Goal: Task Accomplishment & Management: Manage account settings

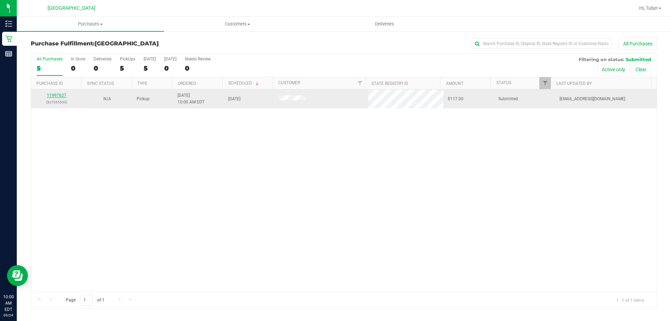
click at [57, 95] on link "11997627" at bounding box center [57, 95] width 20 height 5
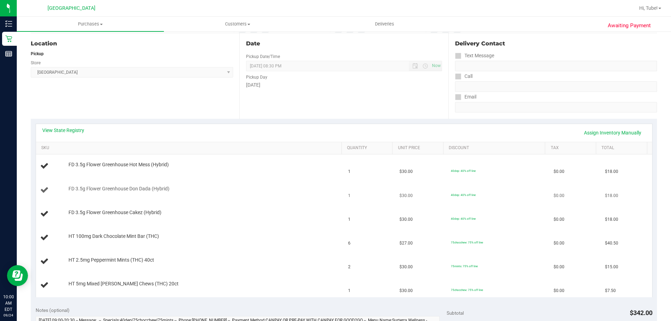
scroll to position [70, 0]
drag, startPoint x: 62, startPoint y: 212, endPoint x: 175, endPoint y: 212, distance: 112.9
click at [175, 212] on div "FD 3.5g Flower Greenhouse Cakez (Hybrid)" at bounding box center [190, 213] width 300 height 9
copy div "FD 3.5g Flower Greenhouse Cakez (Hybrid)"
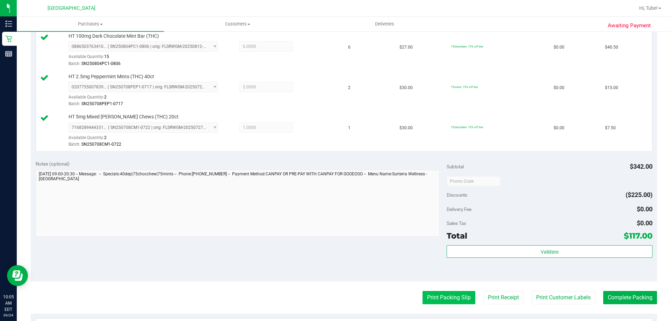
scroll to position [349, 0]
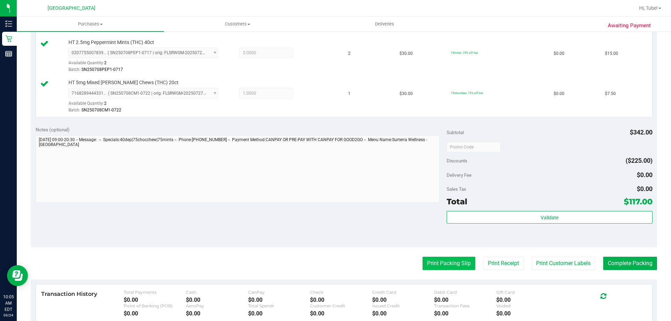
click at [460, 261] on button "Print Packing Slip" at bounding box center [448, 263] width 53 height 13
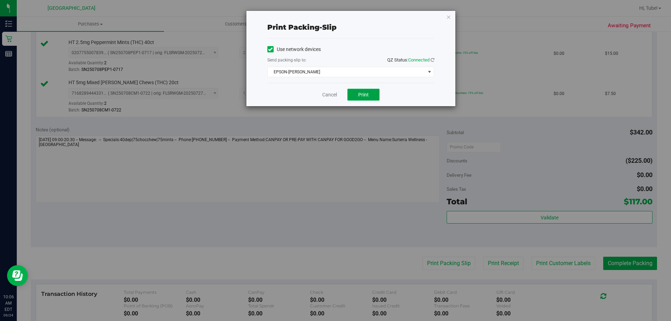
click at [372, 91] on button "Print" at bounding box center [363, 95] width 32 height 12
click at [451, 19] on div "Print packing-slip Use network devices Send packing-slip to: QZ Status: Connect…" at bounding box center [350, 58] width 209 height 95
click at [447, 16] on icon "button" at bounding box center [448, 17] width 5 height 8
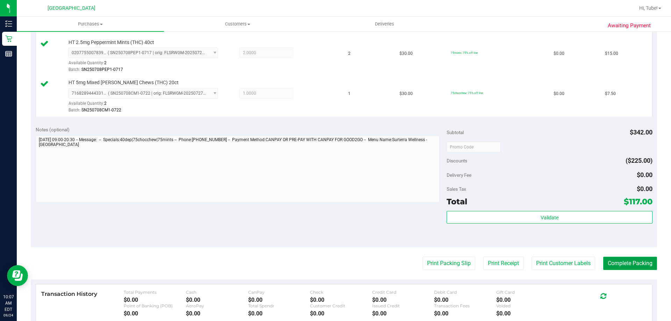
click at [649, 266] on button "Complete Packing" at bounding box center [630, 263] width 54 height 13
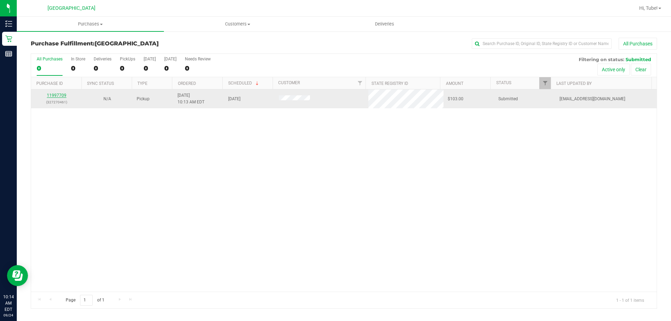
click at [60, 97] on link "11997709" at bounding box center [57, 95] width 20 height 5
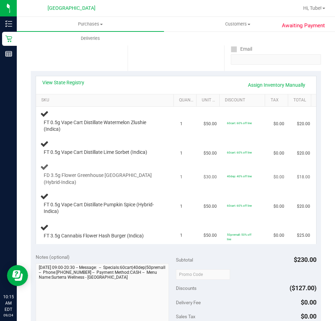
scroll to position [105, 0]
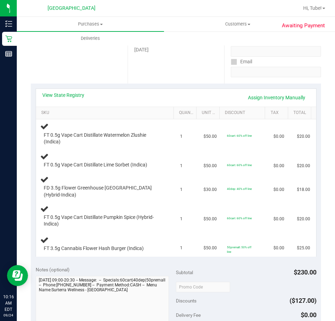
click at [175, 78] on div "Date Pickup Date/Time [DATE] Now [DATE] 08:30 PM Now Pickup Day [DATE]" at bounding box center [176, 41] width 97 height 86
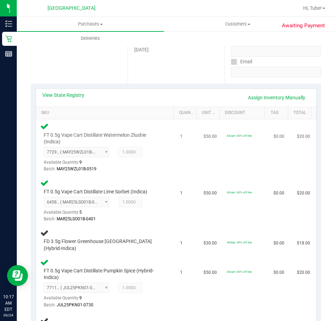
click at [305, 157] on td "$20.00" at bounding box center [303, 147] width 23 height 57
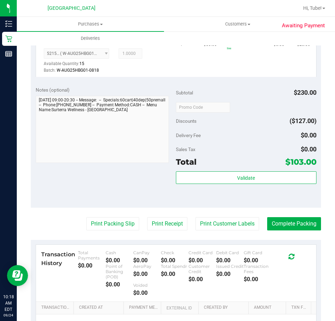
scroll to position [419, 0]
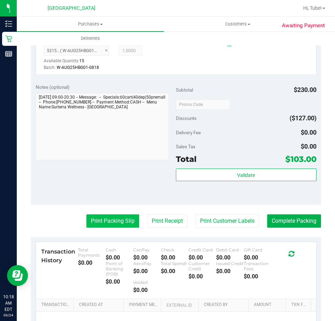
click at [109, 215] on button "Print Packing Slip" at bounding box center [112, 220] width 53 height 13
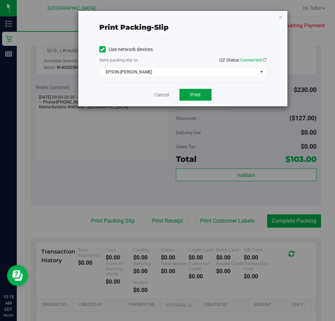
click at [203, 93] on button "Print" at bounding box center [195, 95] width 32 height 12
drag, startPoint x: 280, startPoint y: 14, endPoint x: 280, endPoint y: 64, distance: 50.0
click at [280, 13] on icon "button" at bounding box center [280, 17] width 5 height 8
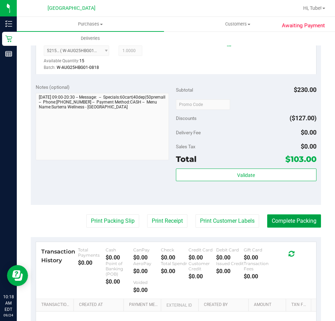
click at [302, 219] on button "Complete Packing" at bounding box center [294, 220] width 54 height 13
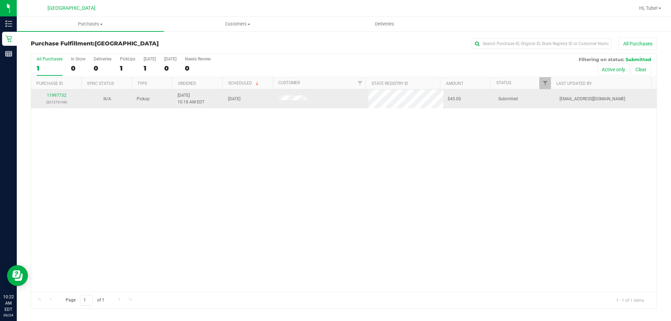
click at [49, 92] on div "11997732 (327273108)" at bounding box center [56, 98] width 42 height 13
click at [57, 96] on link "11997732" at bounding box center [57, 95] width 20 height 5
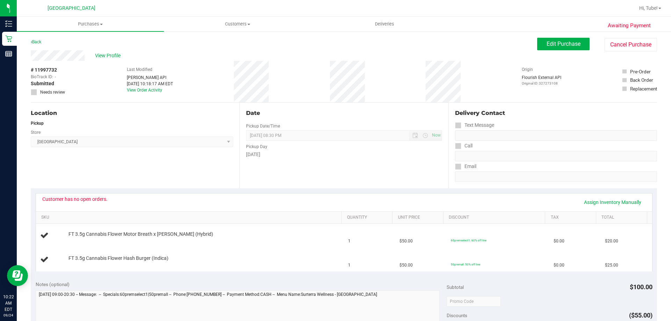
scroll to position [35, 0]
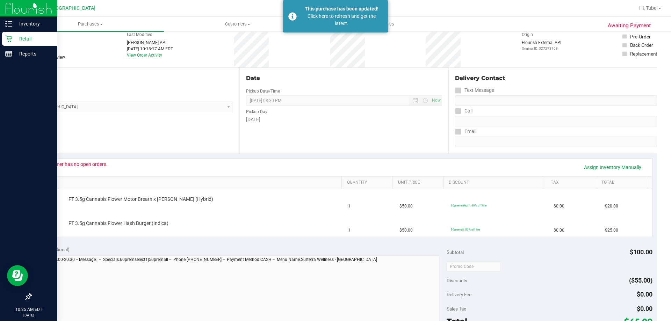
click at [22, 37] on p "Retail" at bounding box center [33, 39] width 42 height 8
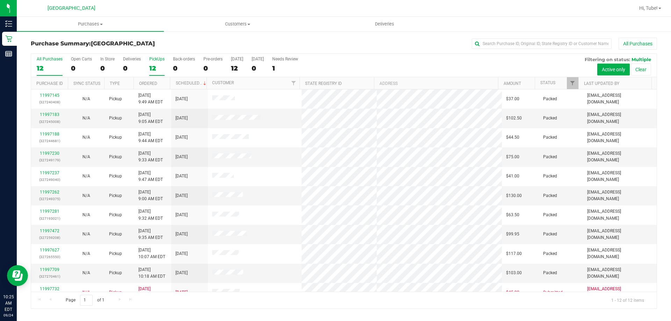
click at [157, 65] on div "12" at bounding box center [156, 68] width 15 height 8
click at [0, 0] on input "PickUps 12" at bounding box center [0, 0] width 0 height 0
click at [572, 80] on span "Filter" at bounding box center [573, 83] width 6 height 6
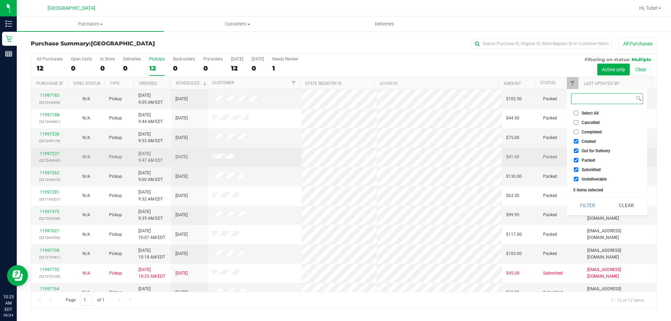
scroll to position [30, 0]
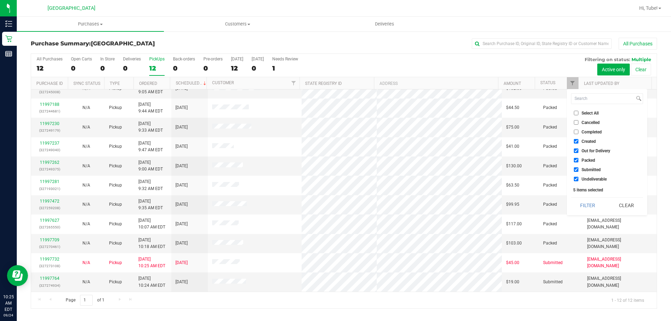
click at [600, 169] on span "Submitted" at bounding box center [590, 170] width 19 height 4
click at [578, 169] on input "Submitted" at bounding box center [576, 169] width 5 height 5
checkbox input "false"
click at [586, 204] on button "Filter" at bounding box center [588, 205] width 34 height 15
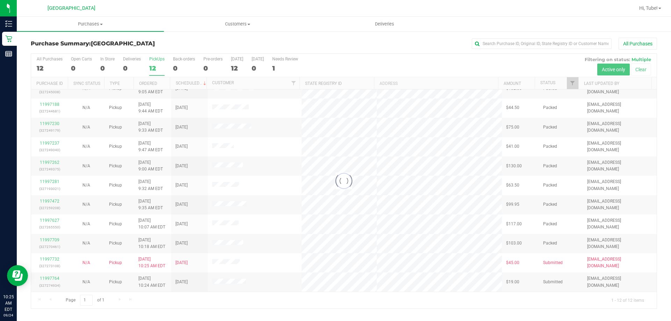
checkbox input "true"
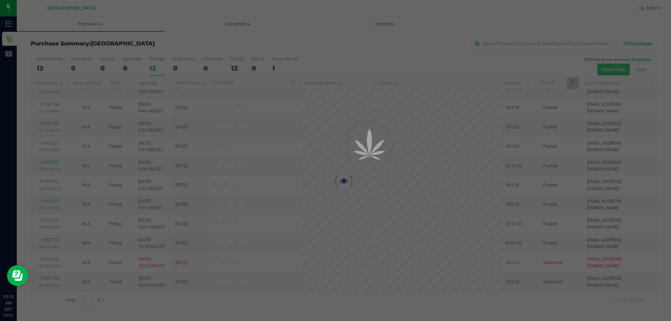
scroll to position [0, 0]
checkbox input "true"
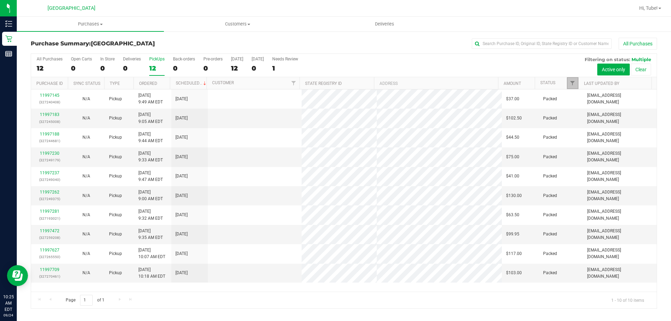
click at [572, 85] on span "Filter" at bounding box center [573, 83] width 6 height 6
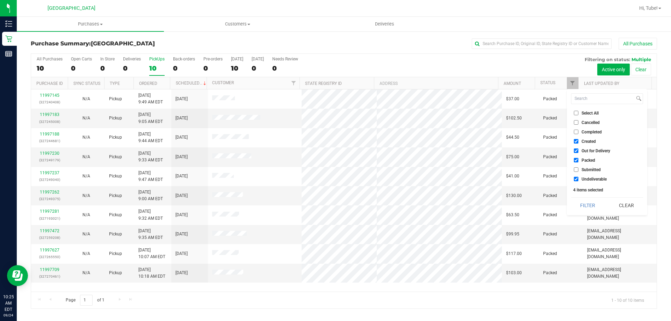
click at [585, 156] on ul "Select All Cancelled Completed Created Out for Delivery Packed Submitted Undeli…" at bounding box center [607, 145] width 72 height 73
click at [586, 160] on span "Packed" at bounding box center [588, 160] width 14 height 4
click at [586, 165] on ul "Select All Cancelled Completed Created Out for Delivery Packed Submitted Undeli…" at bounding box center [607, 145] width 72 height 73
click at [581, 171] on span "Submitted" at bounding box center [590, 170] width 19 height 4
click at [578, 171] on input "Submitted" at bounding box center [576, 169] width 5 height 5
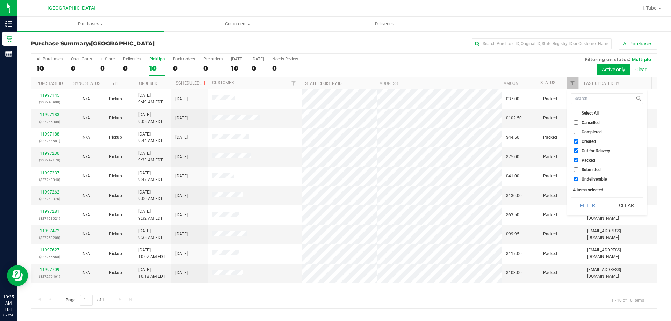
checkbox input "true"
click at [576, 159] on input "Packed" at bounding box center [576, 160] width 5 height 5
checkbox input "false"
click at [583, 202] on button "Filter" at bounding box center [588, 205] width 34 height 15
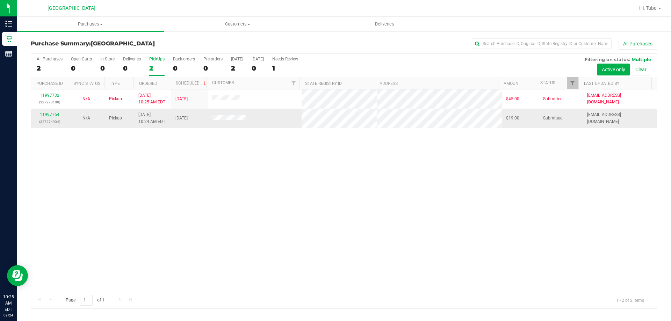
click at [54, 113] on link "11997764" at bounding box center [50, 114] width 20 height 5
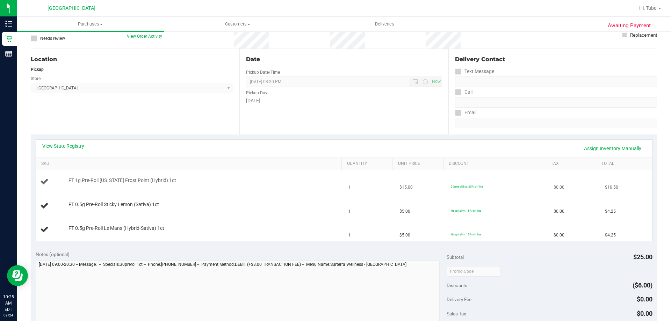
scroll to position [70, 0]
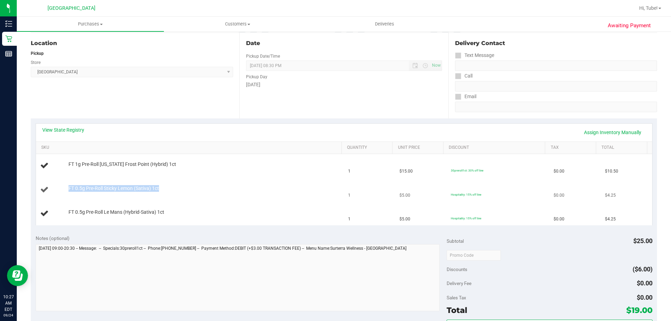
drag, startPoint x: 164, startPoint y: 189, endPoint x: 56, endPoint y: 195, distance: 107.8
click at [56, 195] on td "FT 0.5g Pre-Roll Sticky Lemon (Sativa) 1ct" at bounding box center [190, 190] width 308 height 24
copy div "FT 0.5g Pre-Roll Sticky Lemon (Sativa) 1ct"
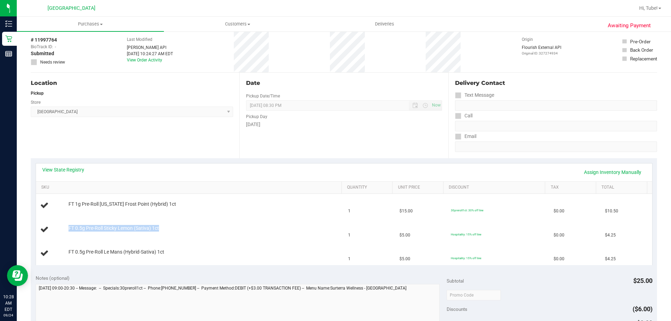
scroll to position [0, 0]
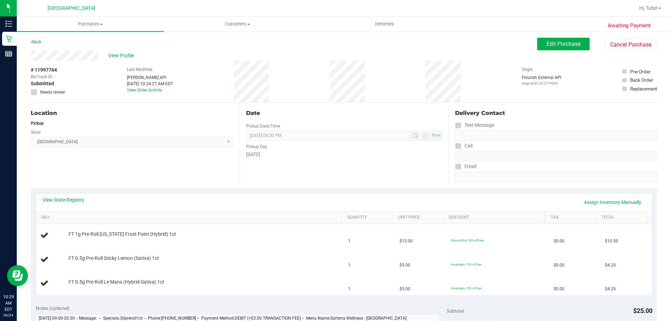
click at [202, 67] on div "# 11997764 BioTrack ID: - Submitted Needs review Last Modified [PERSON_NAME] AP…" at bounding box center [344, 82] width 626 height 42
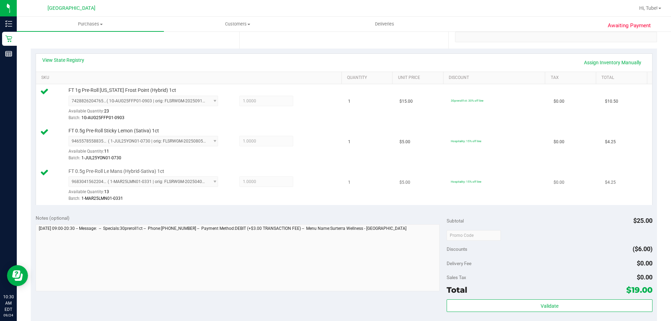
scroll to position [331, 0]
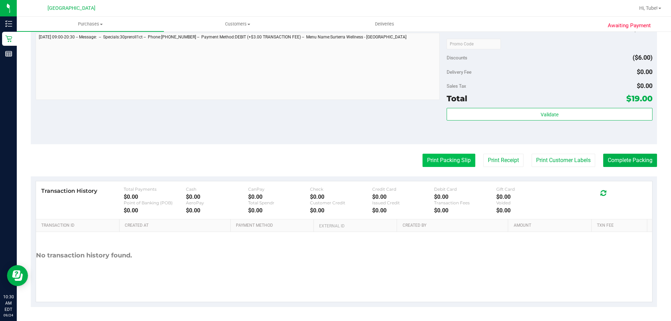
click at [460, 162] on button "Print Packing Slip" at bounding box center [448, 160] width 53 height 13
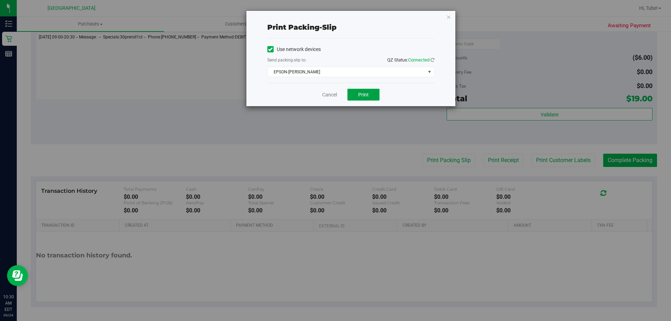
click at [367, 97] on span "Print" at bounding box center [363, 95] width 10 height 6
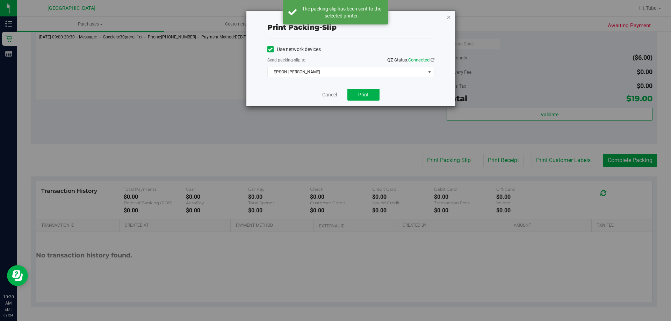
click at [450, 19] on icon "button" at bounding box center [448, 17] width 5 height 8
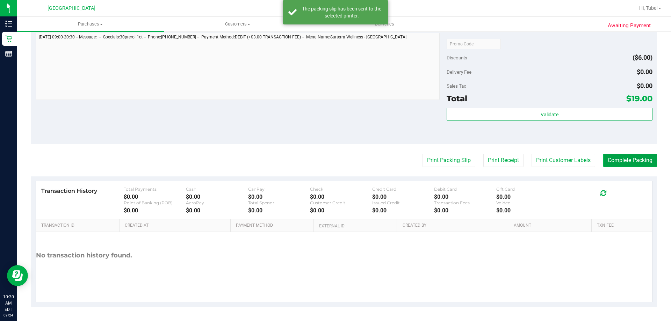
click at [620, 160] on button "Complete Packing" at bounding box center [630, 160] width 54 height 13
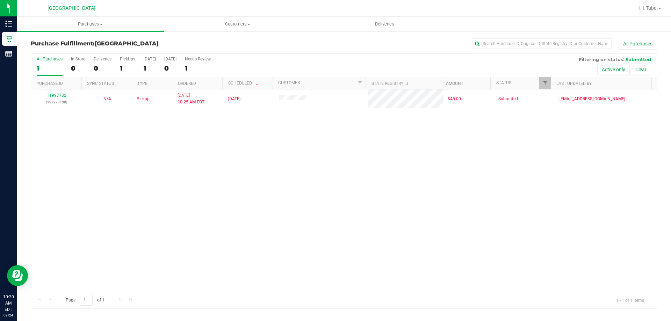
click at [284, 197] on div "11997732 (327273108) N/A Pickup [DATE] 10:25 AM EDT 9/24/2025 $45.00 Submitted …" at bounding box center [344, 190] width 626 height 202
drag, startPoint x: 225, startPoint y: 202, endPoint x: 463, endPoint y: 161, distance: 242.1
click at [382, 171] on div "11997732 (327273108) N/A Pickup [DATE] 10:25 AM EDT 9/24/2025 $45.00 Submitted …" at bounding box center [344, 190] width 626 height 202
drag, startPoint x: 310, startPoint y: 130, endPoint x: 206, endPoint y: 17, distance: 154.1
click at [311, 131] on div "11997732 (327273108) N/A Pickup [DATE] 10:25 AM EDT 9/24/2025 $45.00 Submitted …" at bounding box center [344, 190] width 626 height 202
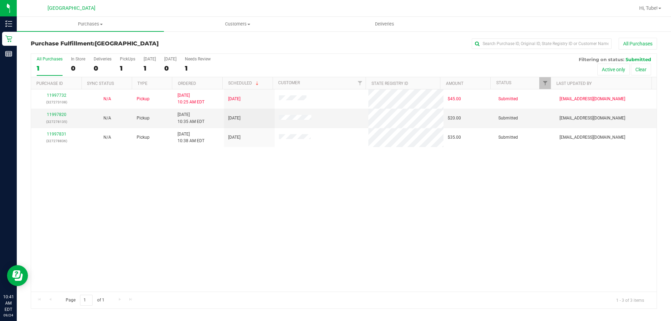
click at [132, 232] on div "11997732 (327273108) N/A Pickup [DATE] 10:25 AM EDT 9/24/2025 $45.00 Submitted …" at bounding box center [344, 190] width 626 height 202
click at [70, 62] on div "All Purchases 1 In Store 0 Deliveries 0 PickUps 1 [DATE] 1 [DATE] 0 Needs Revie…" at bounding box center [344, 65] width 626 height 23
click at [75, 60] on div "In Store" at bounding box center [78, 59] width 14 height 5
click at [0, 0] on input "In Store 0" at bounding box center [0, 0] width 0 height 0
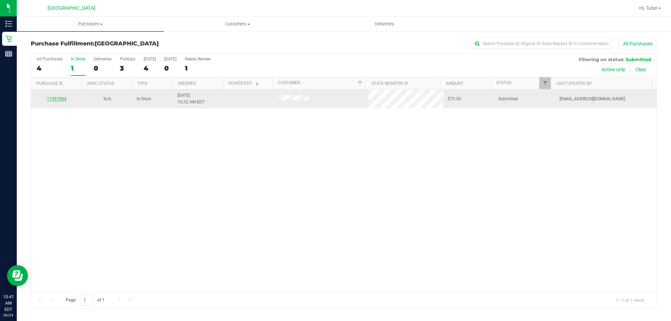
click at [60, 97] on link "11997804" at bounding box center [57, 98] width 20 height 5
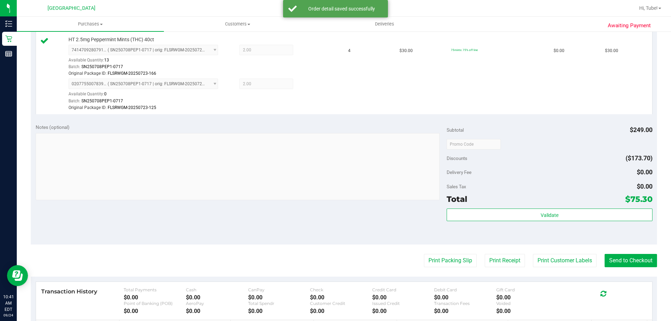
scroll to position [280, 0]
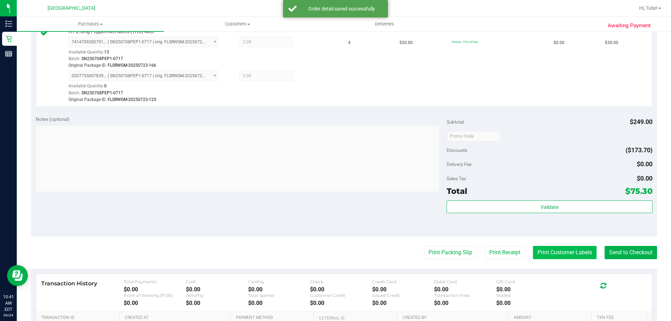
click at [565, 253] on button "Print Customer Labels" at bounding box center [565, 252] width 64 height 13
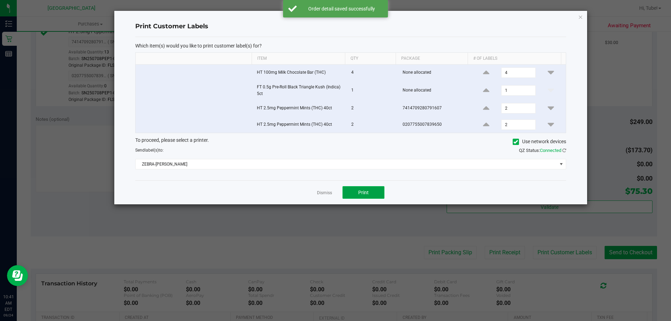
click at [352, 191] on button "Print" at bounding box center [363, 192] width 42 height 13
click at [581, 17] on icon "button" at bounding box center [580, 17] width 5 height 8
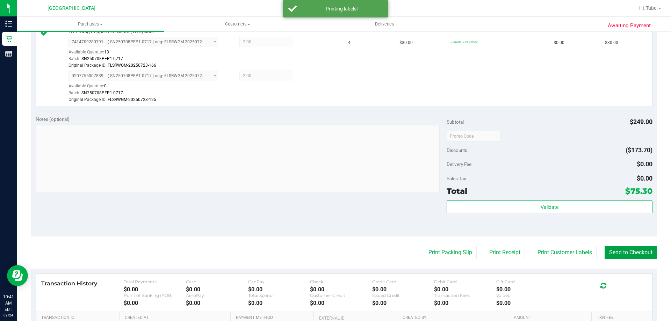
click at [623, 251] on button "Send to Checkout" at bounding box center [631, 252] width 52 height 13
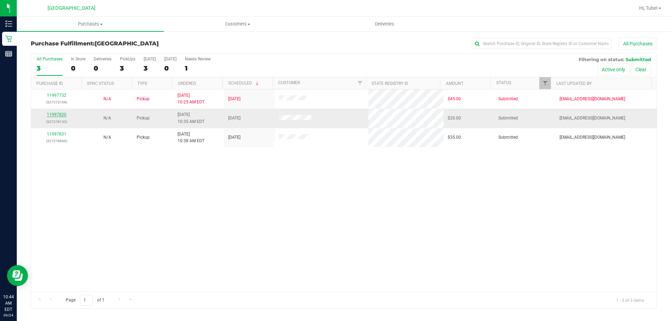
click at [55, 113] on link "11997820" at bounding box center [57, 114] width 20 height 5
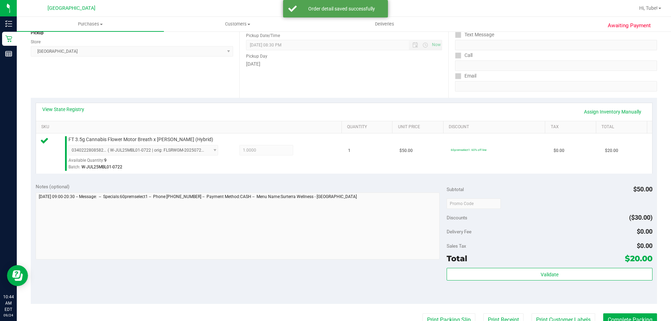
scroll to position [175, 0]
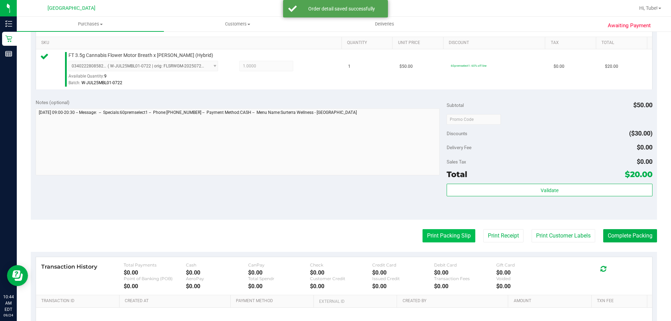
click at [446, 238] on button "Print Packing Slip" at bounding box center [448, 235] width 53 height 13
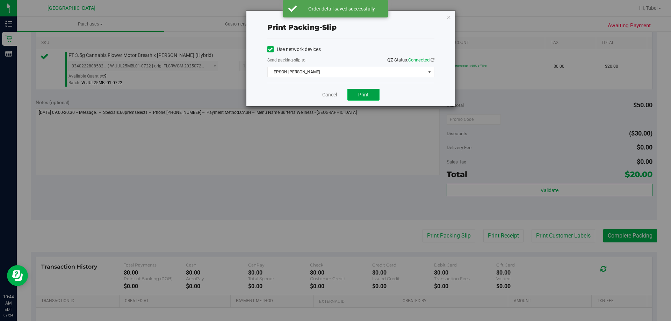
click at [359, 92] on span "Print" at bounding box center [363, 95] width 10 height 6
click at [450, 16] on icon "button" at bounding box center [448, 17] width 5 height 8
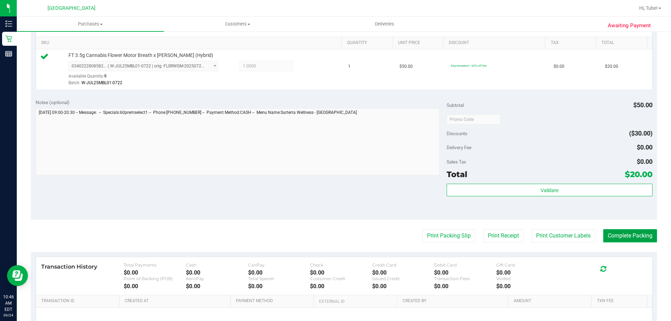
click at [623, 235] on button "Complete Packing" at bounding box center [630, 235] width 54 height 13
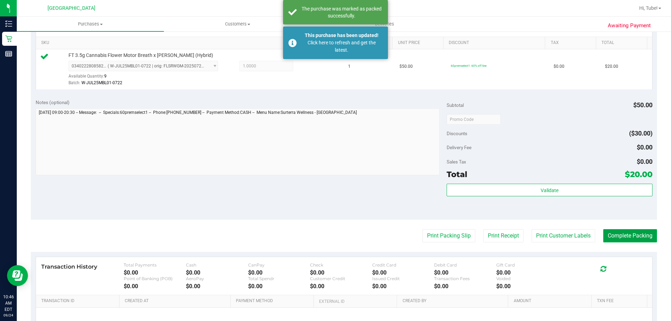
click at [619, 233] on button "Complete Packing" at bounding box center [630, 235] width 54 height 13
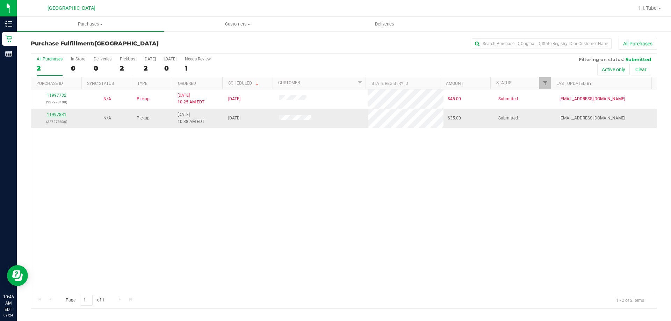
click at [53, 116] on link "11997831" at bounding box center [57, 114] width 20 height 5
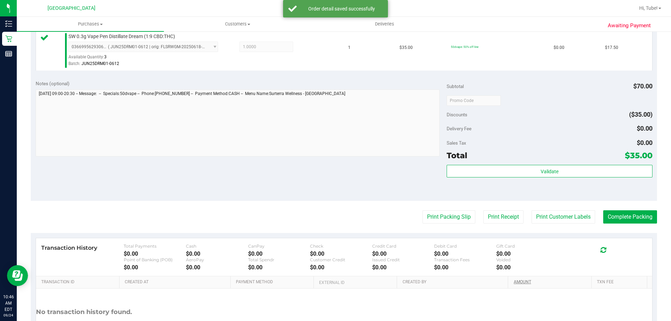
scroll to position [245, 0]
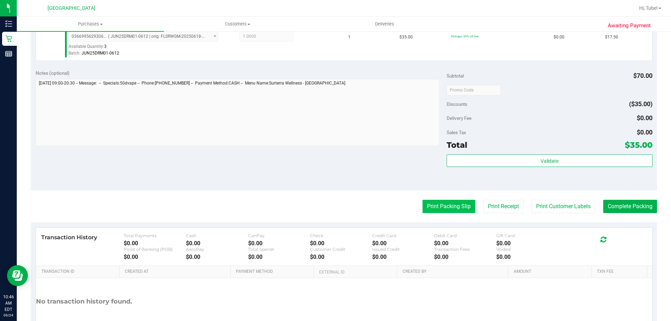
click at [446, 208] on button "Print Packing Slip" at bounding box center [448, 206] width 53 height 13
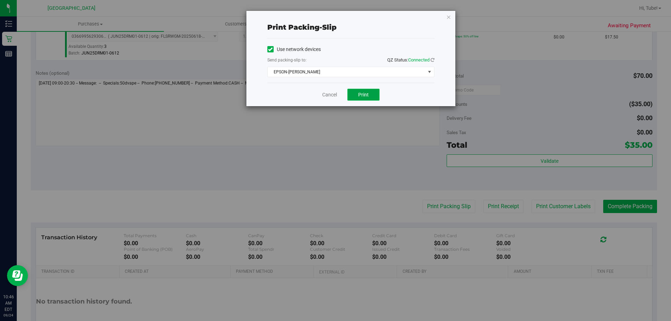
click at [367, 96] on span "Print" at bounding box center [363, 95] width 10 height 6
click at [445, 15] on div "Print packing-slip Use network devices Send packing-slip to: QZ Status: Connect…" at bounding box center [350, 58] width 209 height 95
click at [451, 17] on icon "button" at bounding box center [448, 17] width 5 height 8
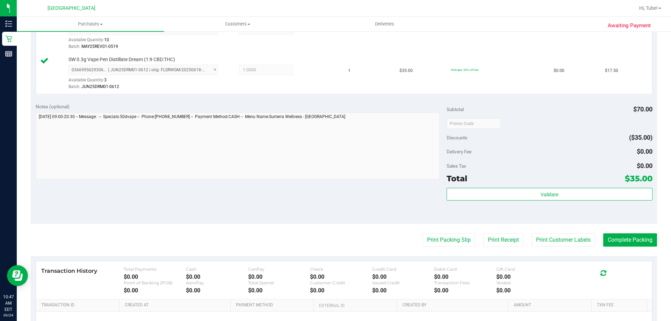
scroll to position [280, 0]
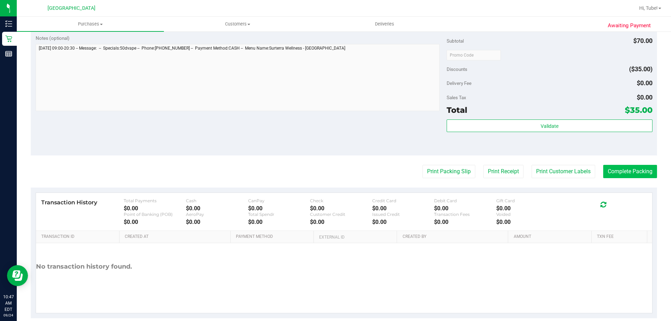
drag, startPoint x: 614, startPoint y: 182, endPoint x: 613, endPoint y: 173, distance: 9.6
click at [614, 179] on purchase-details "Back Edit Purchase Cancel Purchase View Profile # 11997831 BioTrack ID: - Submi…" at bounding box center [344, 38] width 626 height 560
click at [613, 172] on button "Complete Packing" at bounding box center [630, 171] width 54 height 13
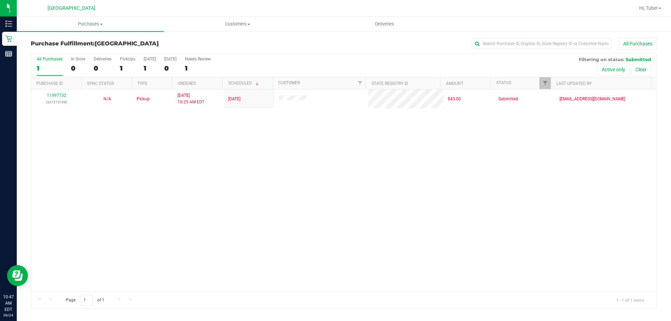
click at [539, 224] on div "11997732 (327273108) N/A Pickup [DATE] 10:25 AM EDT 9/24/2025 $45.00 Submitted …" at bounding box center [344, 190] width 626 height 202
click at [215, 182] on div "11997732 (327273108) N/A Pickup [DATE] 10:25 AM EDT 9/24/2025 $45.00 Submitted …" at bounding box center [344, 190] width 626 height 202
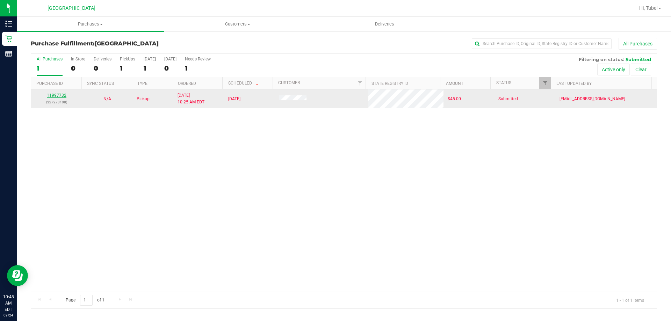
click at [56, 95] on link "11997732" at bounding box center [57, 95] width 20 height 5
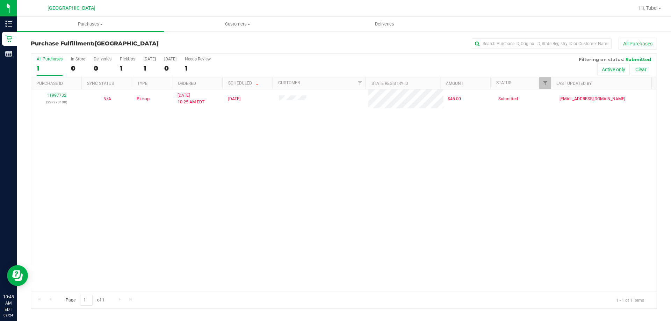
drag, startPoint x: 78, startPoint y: 161, endPoint x: 80, endPoint y: 157, distance: 4.9
click at [79, 161] on div "11997732 (327273108) N/A Pickup [DATE] 10:25 AM EDT 9/24/2025 $45.00 Submitted …" at bounding box center [344, 190] width 626 height 202
click at [83, 68] on div "0" at bounding box center [78, 68] width 14 height 8
click at [0, 0] on input "In Store 0" at bounding box center [0, 0] width 0 height 0
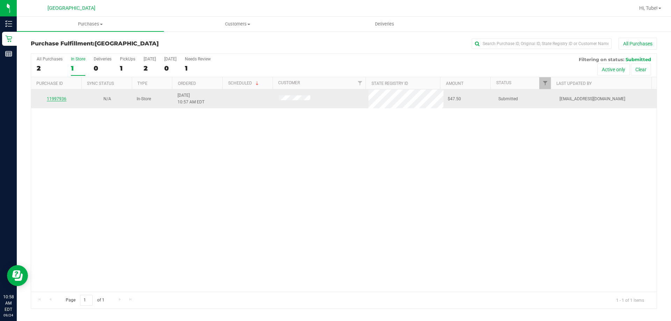
click at [62, 98] on link "11997936" at bounding box center [57, 98] width 20 height 5
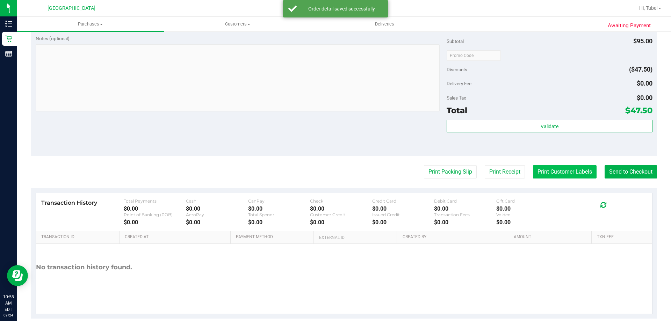
scroll to position [250, 0]
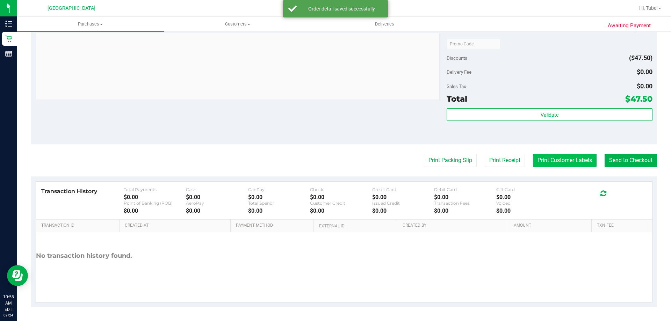
click at [559, 157] on button "Print Customer Labels" at bounding box center [565, 160] width 64 height 13
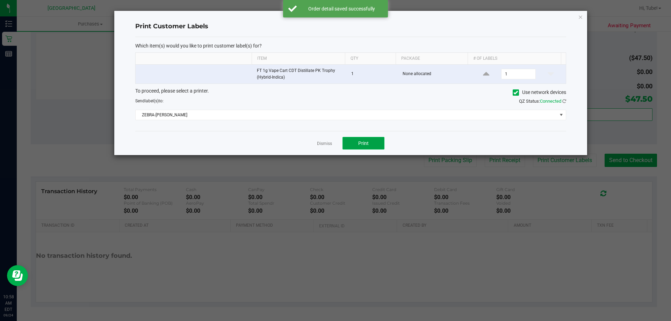
click at [369, 146] on button "Print" at bounding box center [363, 143] width 42 height 13
click at [369, 143] on button "Print" at bounding box center [363, 143] width 42 height 13
click at [579, 14] on icon "button" at bounding box center [580, 17] width 5 height 8
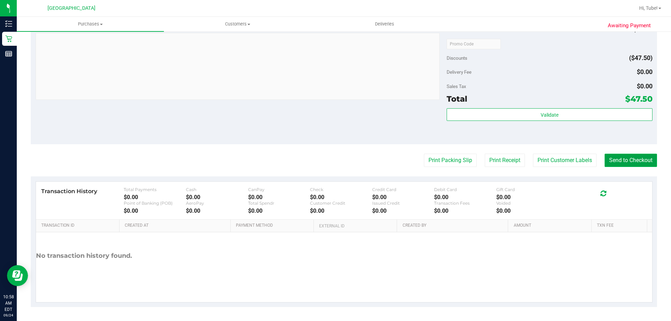
click at [627, 161] on button "Send to Checkout" at bounding box center [631, 160] width 52 height 13
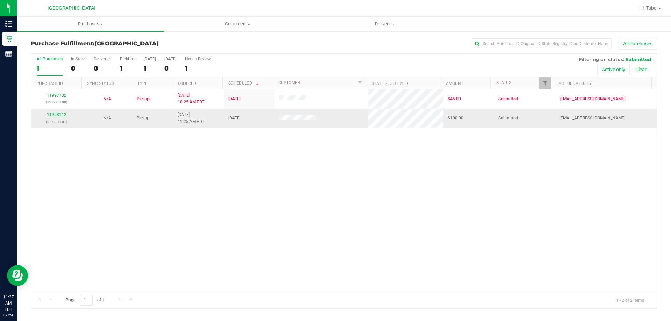
click at [64, 116] on link "11998112" at bounding box center [57, 114] width 20 height 5
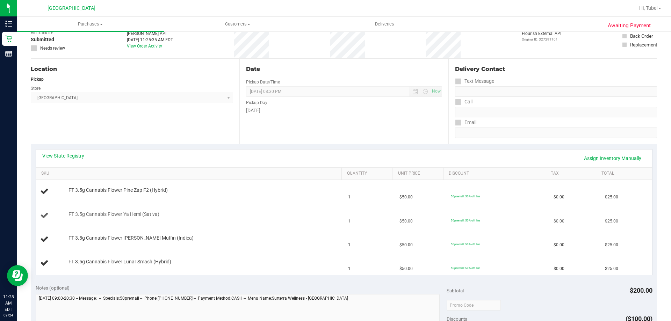
scroll to position [70, 0]
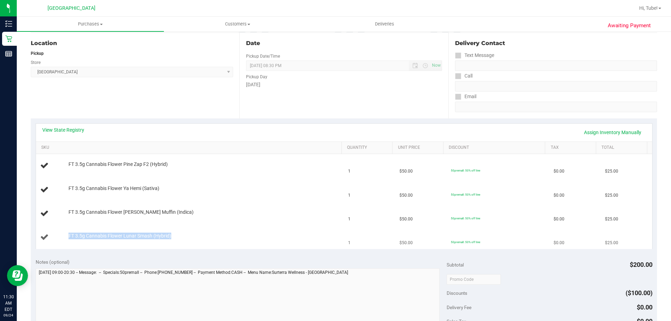
drag, startPoint x: 65, startPoint y: 236, endPoint x: 159, endPoint y: 241, distance: 94.5
click at [182, 236] on div "FT 3.5g Cannabis Flower Lunar Smash (Hybrid)" at bounding box center [201, 236] width 273 height 7
drag, startPoint x: 158, startPoint y: 238, endPoint x: 101, endPoint y: 234, distance: 57.1
click at [101, 234] on span "FT 3.5g Cannabis Flower Lunar Smash (Hybrid)" at bounding box center [119, 236] width 103 height 7
drag, startPoint x: 67, startPoint y: 235, endPoint x: 179, endPoint y: 236, distance: 111.8
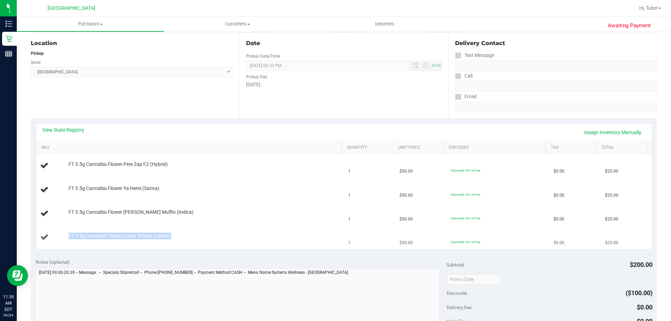
click at [179, 236] on div "FT 3.5g Cannabis Flower Lunar Smash (Hybrid)" at bounding box center [201, 236] width 273 height 7
copy span "FT 3.5g Cannabis Flower Lunar Smash (Hybrid)"
click at [170, 97] on div "Location Pickup Store [GEOGRAPHIC_DATA] WC Select Store [PERSON_NAME][GEOGRAPHI…" at bounding box center [135, 76] width 209 height 86
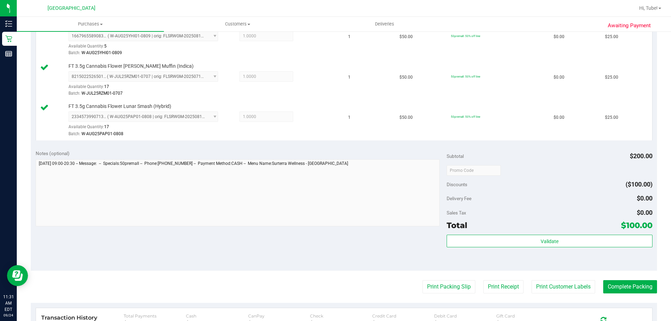
scroll to position [315, 0]
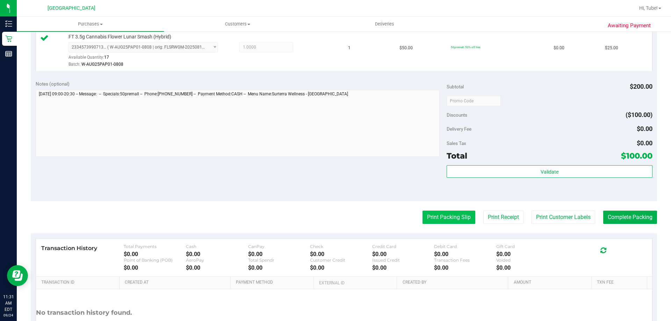
click at [446, 217] on button "Print Packing Slip" at bounding box center [448, 217] width 53 height 13
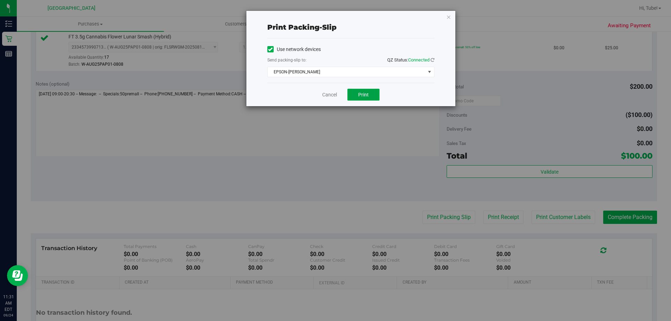
click at [369, 95] on button "Print" at bounding box center [363, 95] width 32 height 12
click at [453, 19] on div "Print packing-slip Use network devices Send packing-slip to: QZ Status: Connect…" at bounding box center [350, 58] width 209 height 95
click at [450, 14] on icon "button" at bounding box center [448, 17] width 5 height 8
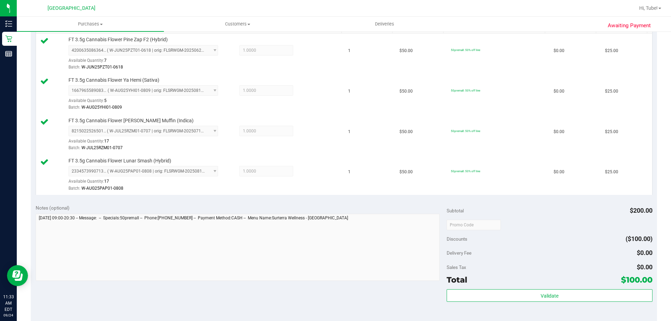
scroll to position [245, 0]
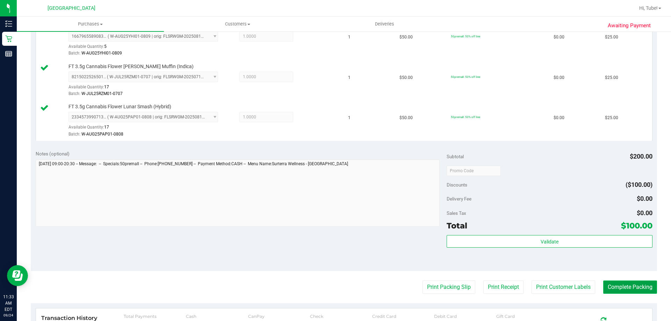
click at [615, 284] on button "Complete Packing" at bounding box center [630, 287] width 54 height 13
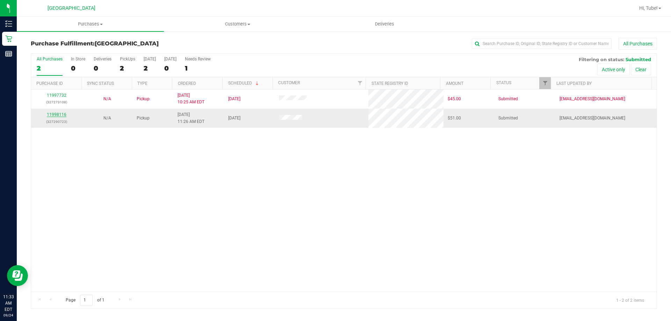
click at [58, 113] on link "11998116" at bounding box center [57, 114] width 20 height 5
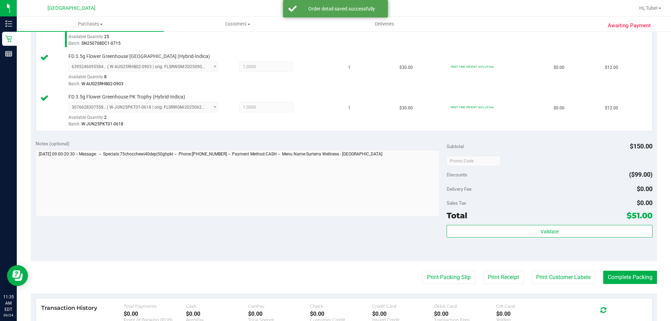
scroll to position [315, 0]
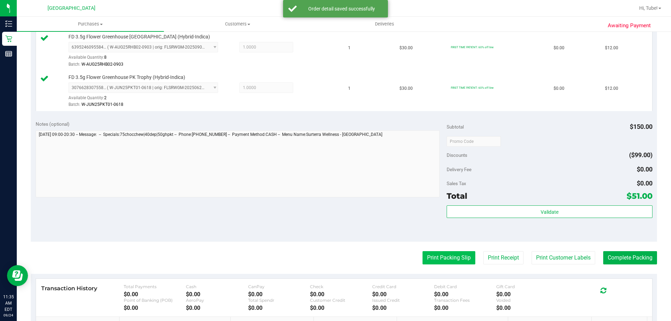
click at [431, 258] on button "Print Packing Slip" at bounding box center [448, 257] width 53 height 13
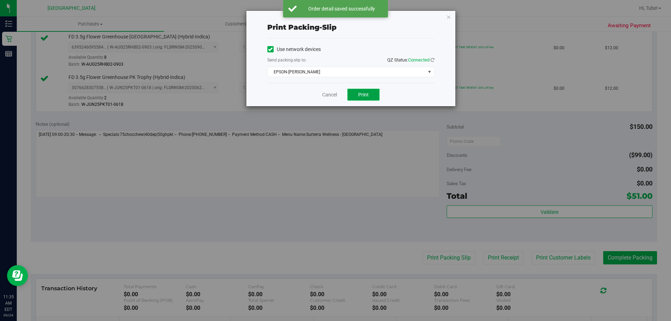
click at [362, 100] on button "Print" at bounding box center [363, 95] width 32 height 12
drag, startPoint x: 448, startPoint y: 22, endPoint x: 448, endPoint y: 17, distance: 4.9
click at [448, 19] on div "Print packing-slip Use network devices Send packing-slip to: QZ Status: Connect…" at bounding box center [350, 58] width 209 height 95
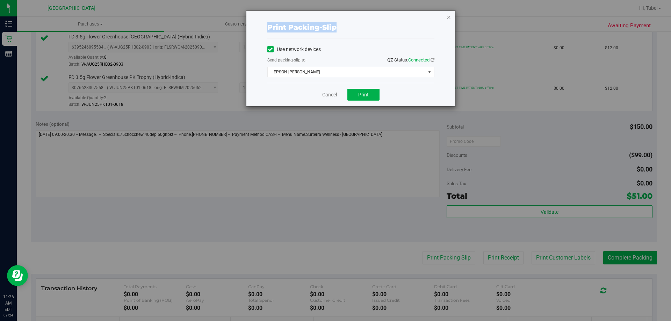
click at [448, 17] on icon "button" at bounding box center [448, 17] width 5 height 8
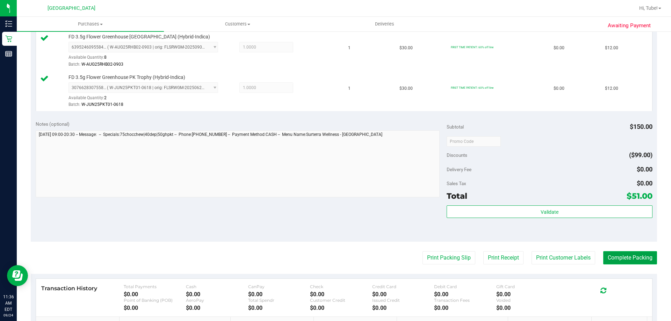
click at [638, 262] on button "Complete Packing" at bounding box center [630, 257] width 54 height 13
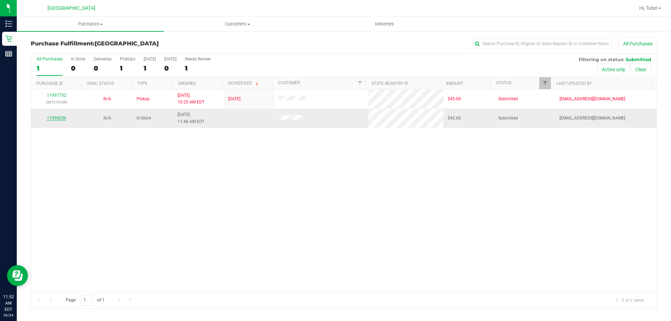
click at [56, 120] on link "11998256" at bounding box center [57, 118] width 20 height 5
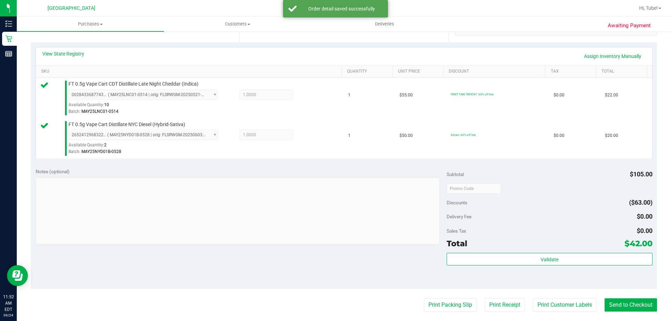
scroll to position [175, 0]
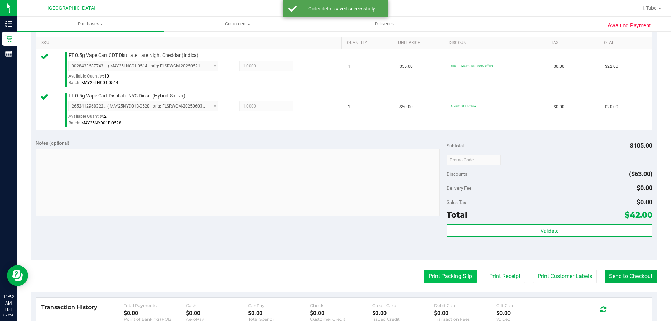
click at [451, 276] on button "Print Packing Slip" at bounding box center [450, 276] width 53 height 13
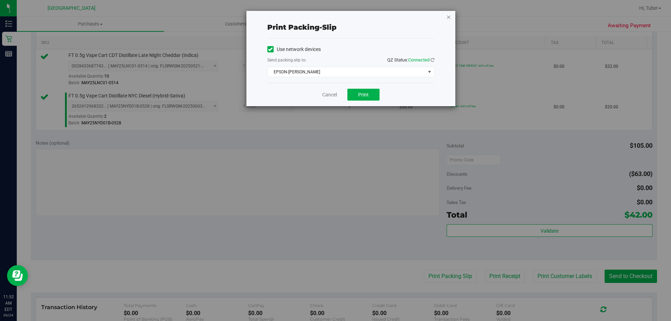
click at [448, 19] on icon "button" at bounding box center [448, 17] width 5 height 8
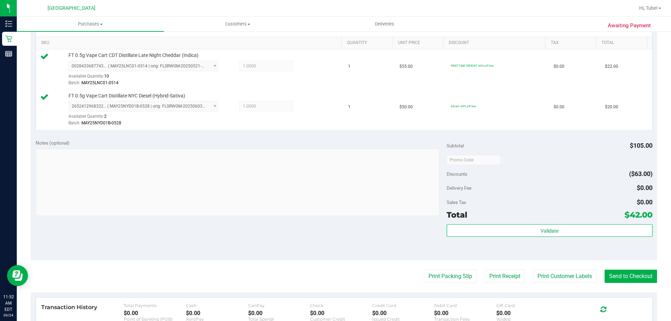
click at [564, 284] on purchase-details "Back Edit Purchase Cancel Purchase View Profile # 11998256 BioTrack ID: - Submi…" at bounding box center [344, 143] width 626 height 560
click at [563, 277] on button "Print Customer Labels" at bounding box center [565, 276] width 64 height 13
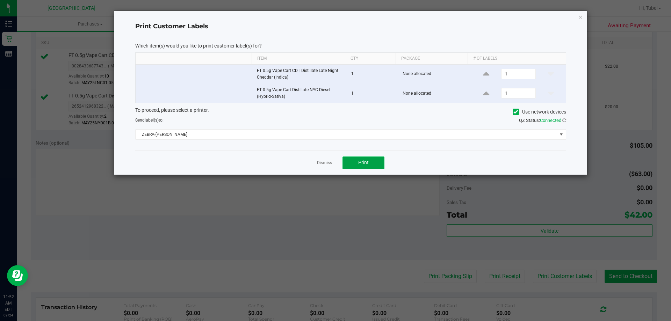
click at [371, 165] on button "Print" at bounding box center [363, 163] width 42 height 13
click at [581, 16] on icon "button" at bounding box center [580, 17] width 5 height 8
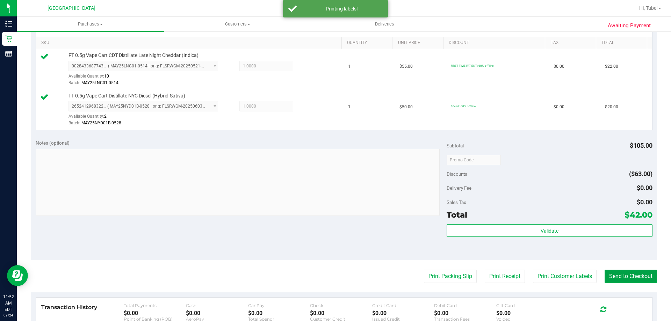
click at [620, 277] on button "Send to Checkout" at bounding box center [631, 276] width 52 height 13
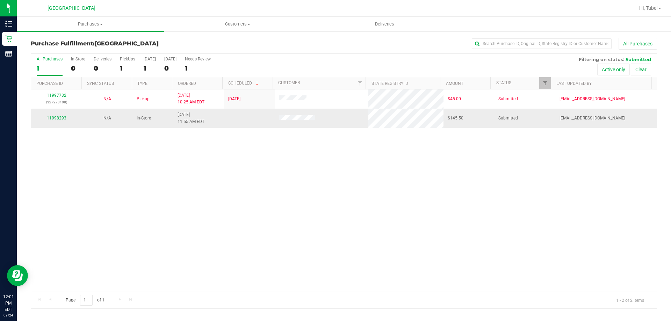
click at [59, 115] on td "11998293" at bounding box center [56, 118] width 51 height 19
click at [61, 117] on link "11998293" at bounding box center [57, 118] width 20 height 5
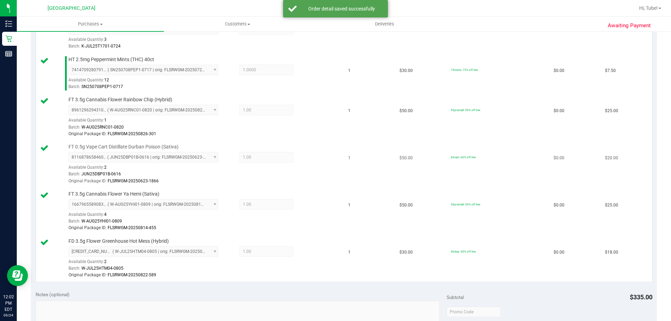
scroll to position [384, 0]
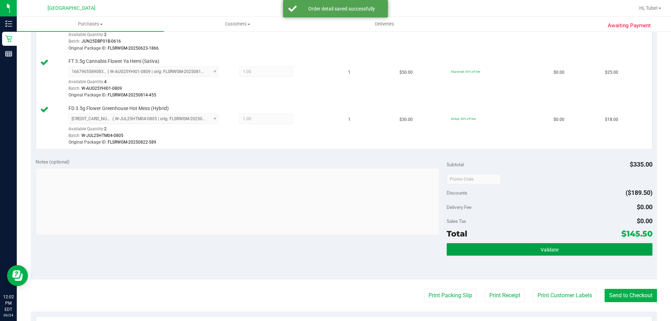
click at [576, 245] on button "Validate" at bounding box center [549, 249] width 205 height 13
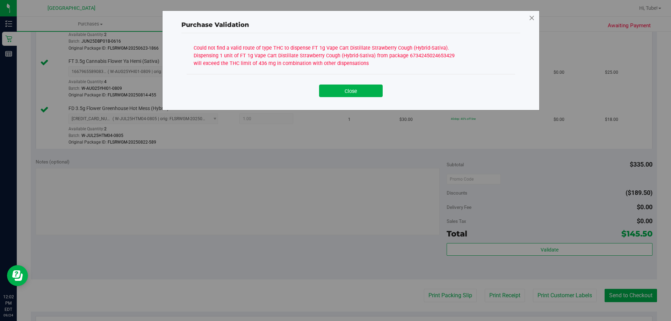
click at [530, 19] on icon at bounding box center [532, 18] width 6 height 11
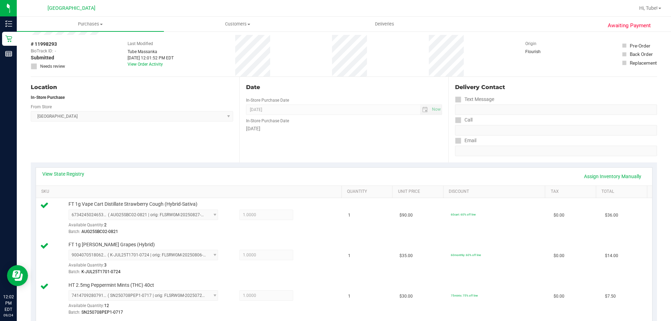
scroll to position [0, 0]
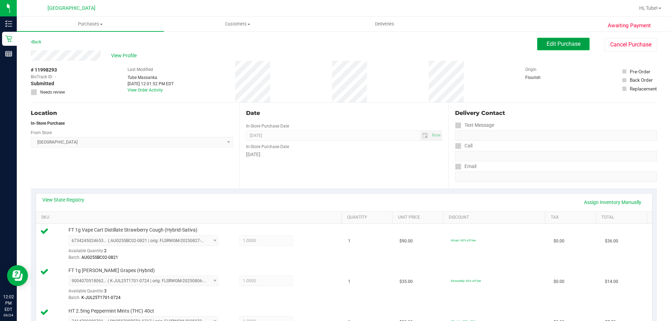
click at [550, 44] on span "Edit Purchase" at bounding box center [564, 44] width 34 height 7
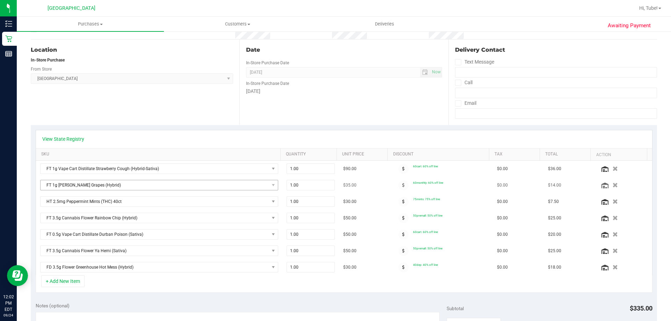
scroll to position [140, 0]
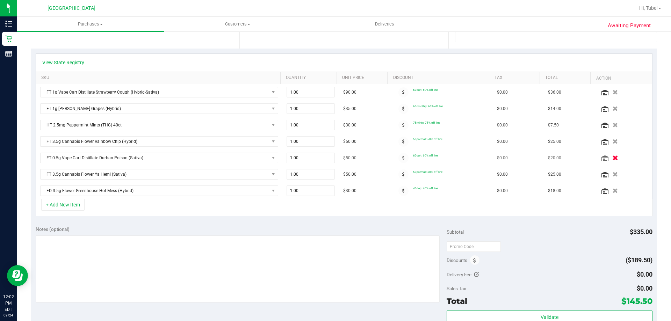
click at [612, 160] on icon "button" at bounding box center [615, 158] width 6 height 5
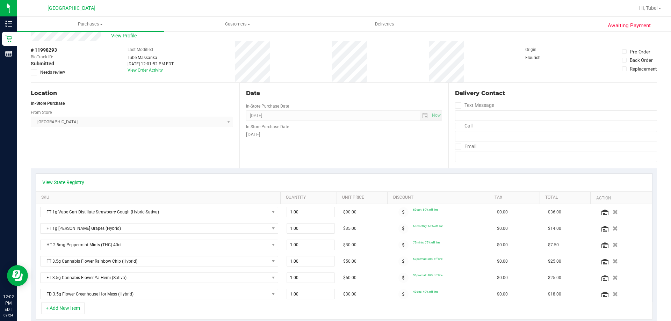
scroll to position [0, 0]
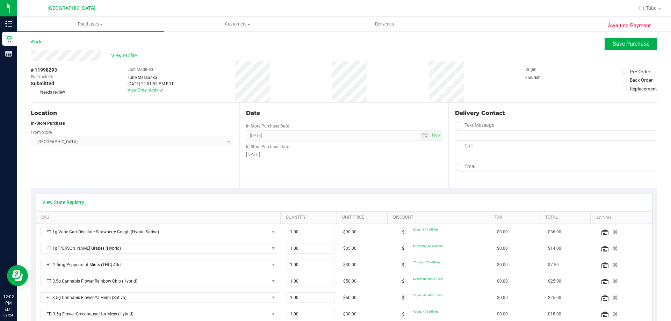
click at [615, 31] on ul "Purchases Summary of purchases Fulfillment All purchases Customers All customer…" at bounding box center [352, 24] width 671 height 15
click at [618, 49] on button "Save Purchase" at bounding box center [631, 44] width 52 height 13
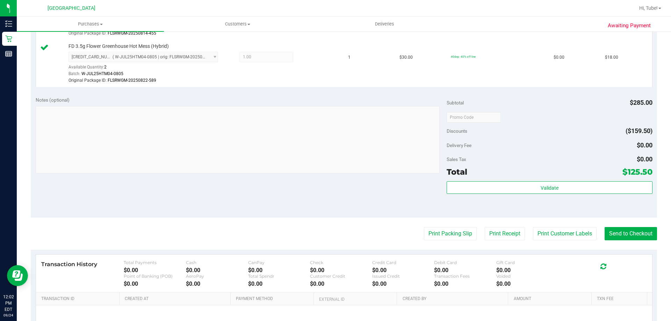
scroll to position [489, 0]
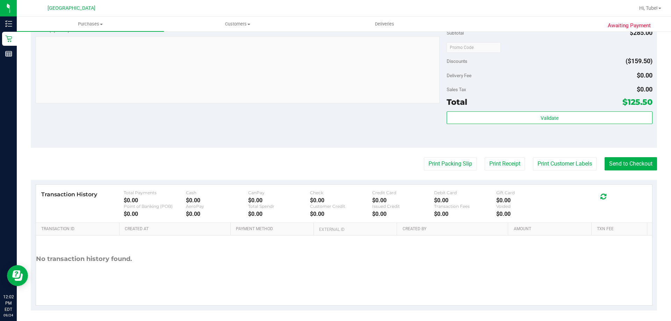
click at [527, 125] on div "Validate" at bounding box center [549, 126] width 205 height 31
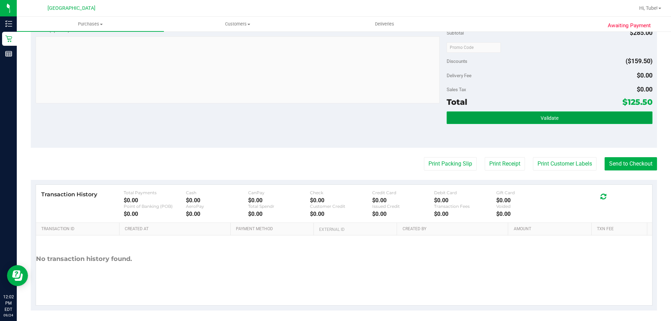
click at [525, 121] on button "Validate" at bounding box center [549, 117] width 205 height 13
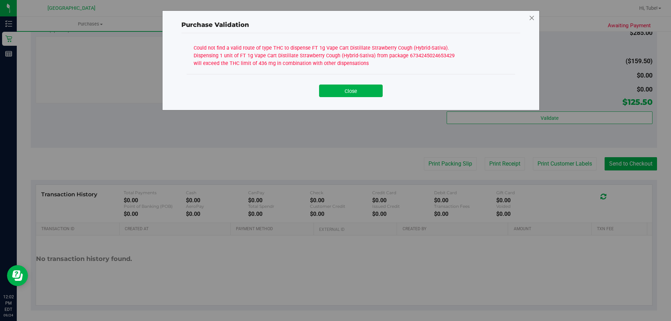
click at [531, 17] on icon at bounding box center [532, 18] width 6 height 11
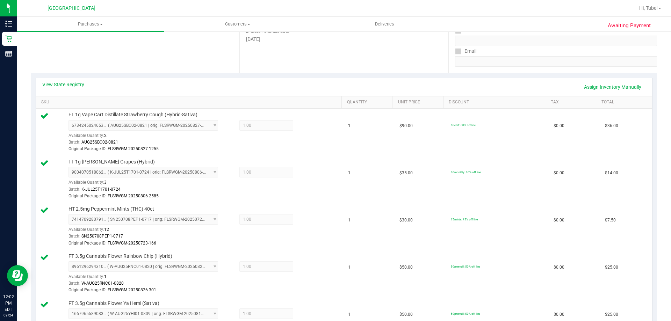
scroll to position [0, 0]
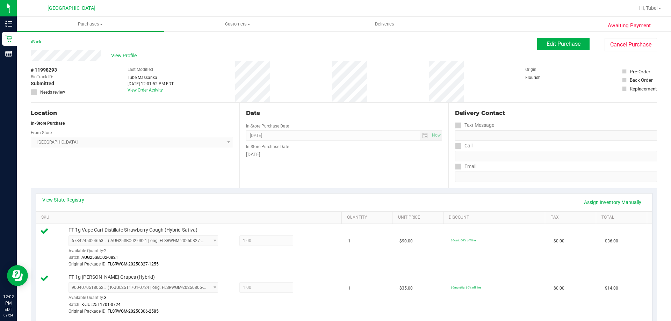
click at [565, 46] on span "Edit Purchase" at bounding box center [564, 44] width 34 height 7
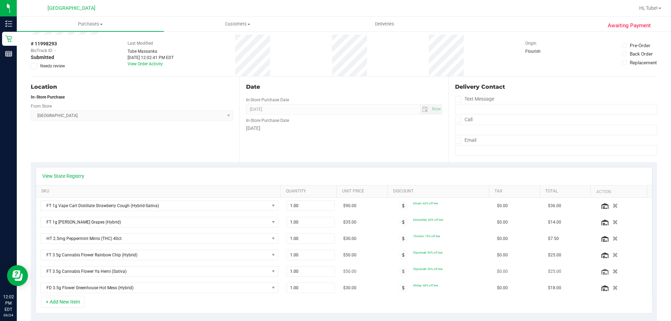
scroll to position [105, 0]
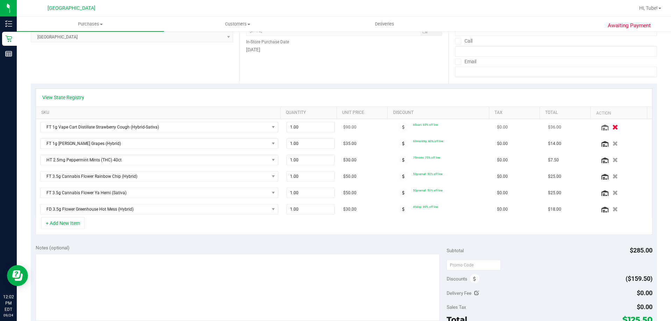
click at [612, 129] on icon "button" at bounding box center [615, 127] width 6 height 5
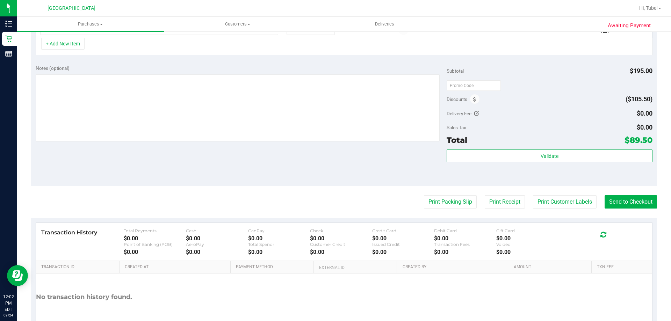
scroll to position [280, 0]
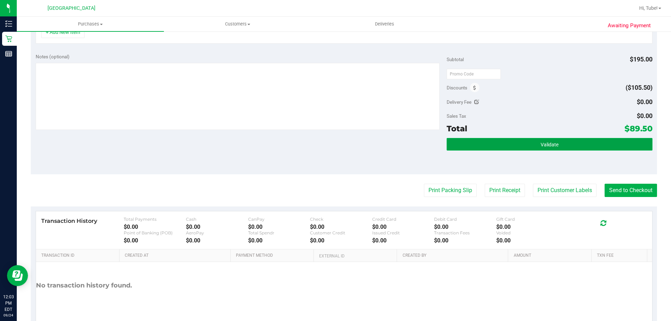
click at [547, 149] on button "Validate" at bounding box center [549, 144] width 205 height 13
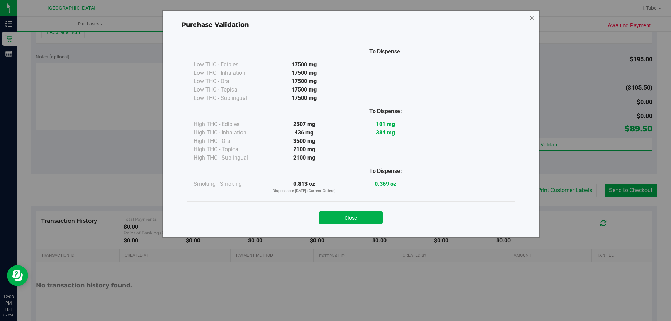
click at [530, 23] on icon at bounding box center [532, 18] width 6 height 11
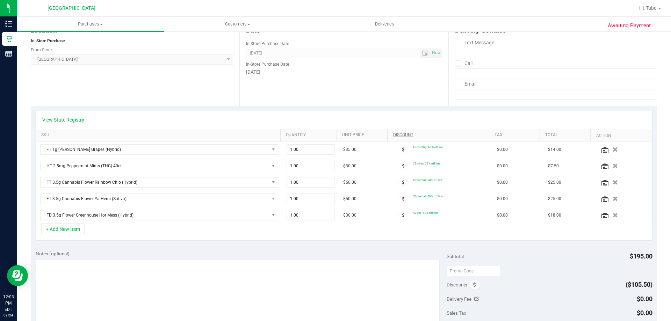
scroll to position [70, 0]
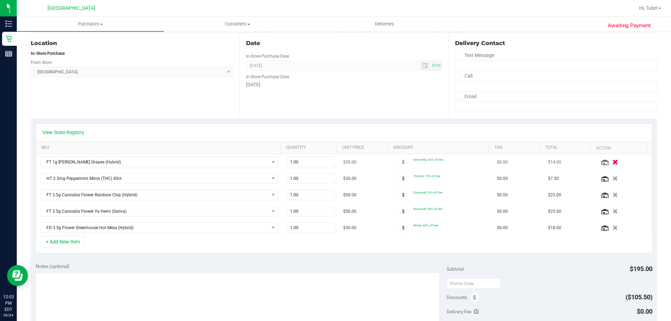
click at [612, 162] on icon "button" at bounding box center [615, 162] width 6 height 5
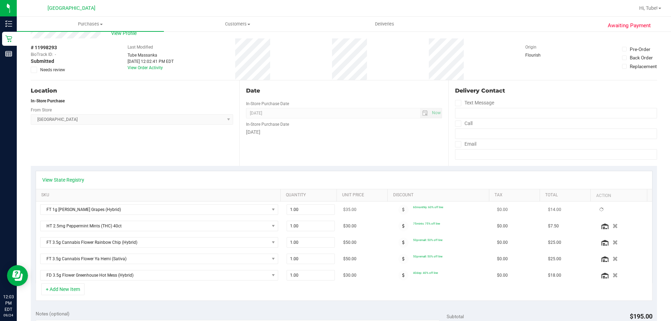
scroll to position [35, 0]
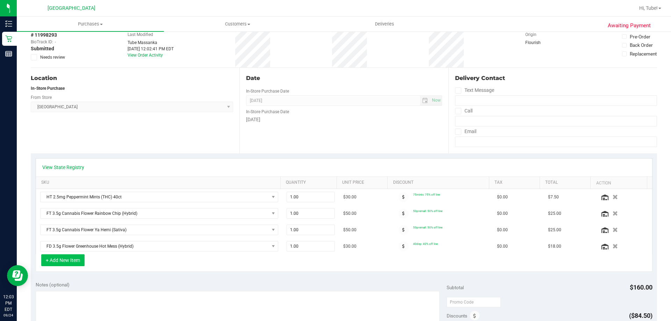
click at [74, 257] on button "+ Add New Item" at bounding box center [62, 260] width 43 height 12
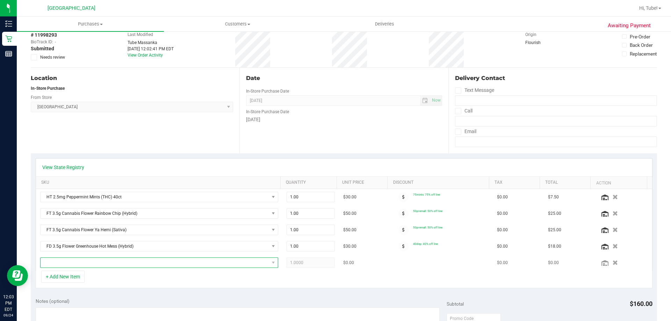
click at [104, 263] on span "NO DATA FOUND" at bounding box center [155, 263] width 229 height 10
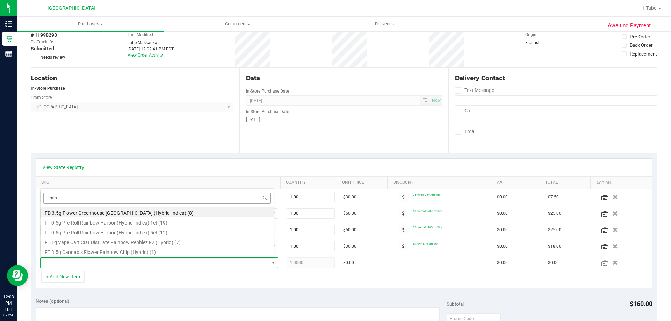
click at [140, 198] on input "rain" at bounding box center [156, 198] width 227 height 11
type input "r"
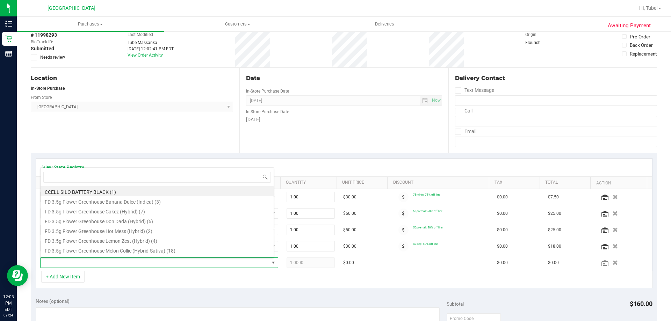
click at [256, 141] on div "Date In-Store Purchase Date [DATE] Now In-Store Purchase Date [DATE]" at bounding box center [343, 111] width 209 height 86
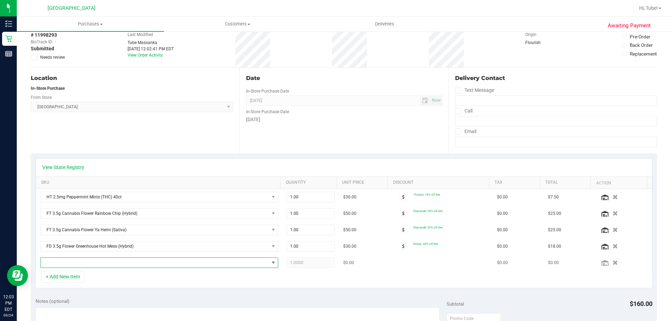
click at [97, 261] on span "NO DATA FOUND" at bounding box center [155, 263] width 229 height 10
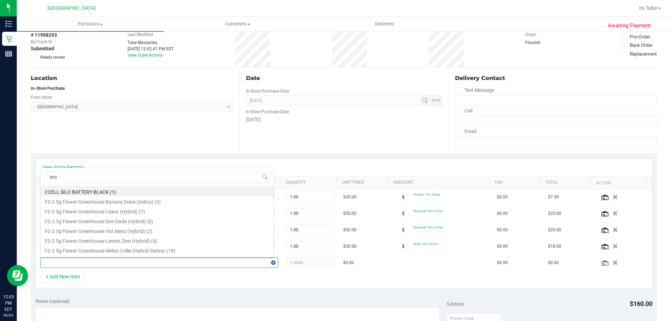
type input "straw"
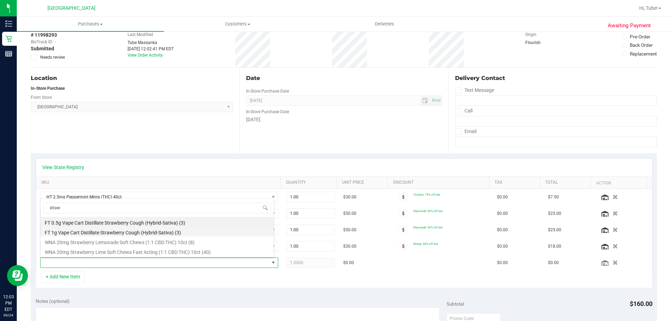
click at [128, 231] on li "FT 1g Vape Cart Distillate Strawberry Cough (Hybrid-Sativa) (3)" at bounding box center [157, 232] width 233 height 10
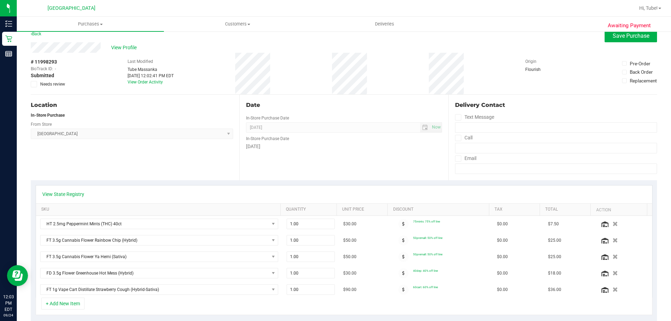
scroll to position [0, 0]
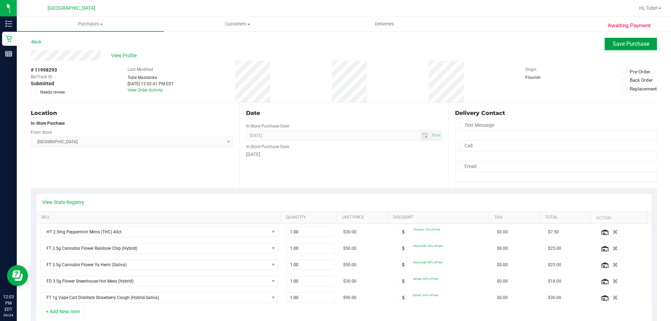
click at [606, 38] on button "Save Purchase" at bounding box center [631, 44] width 52 height 13
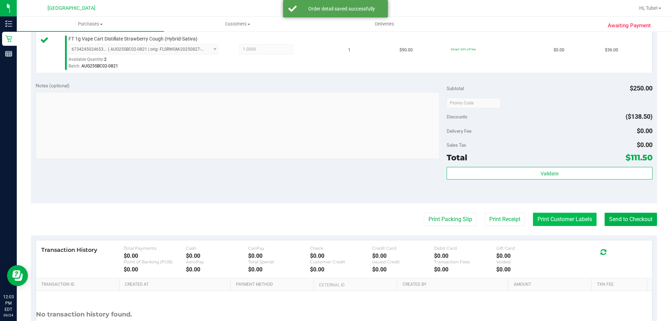
scroll to position [384, 0]
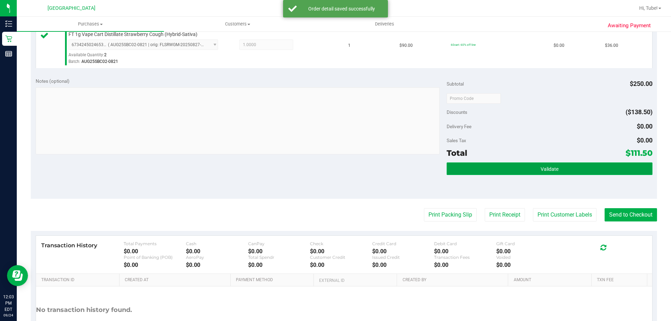
click at [550, 168] on span "Validate" at bounding box center [550, 169] width 18 height 6
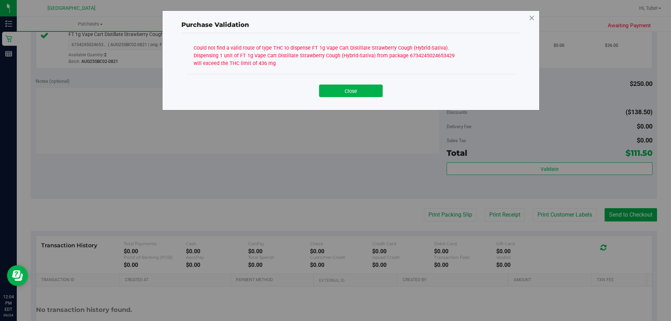
click at [530, 19] on icon at bounding box center [532, 18] width 6 height 11
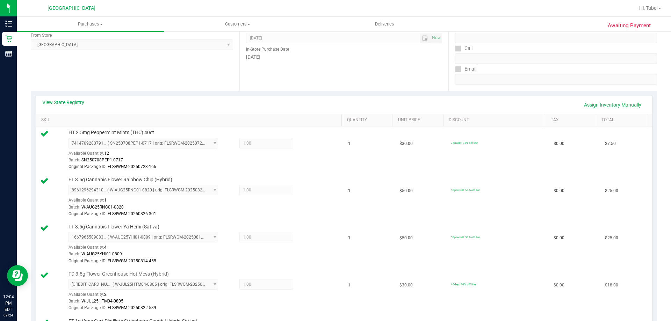
scroll to position [0, 0]
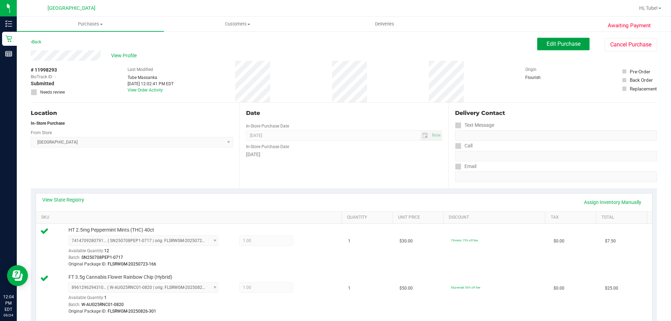
click at [552, 46] on span "Edit Purchase" at bounding box center [564, 44] width 34 height 7
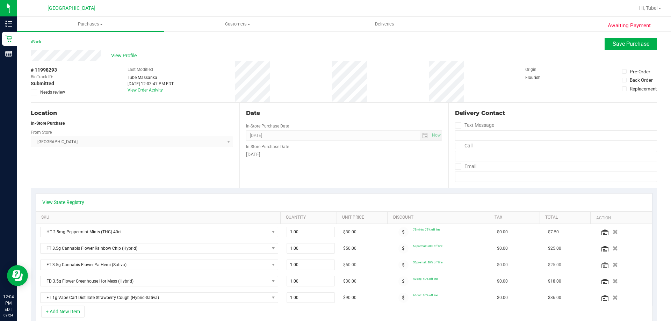
scroll to position [140, 0]
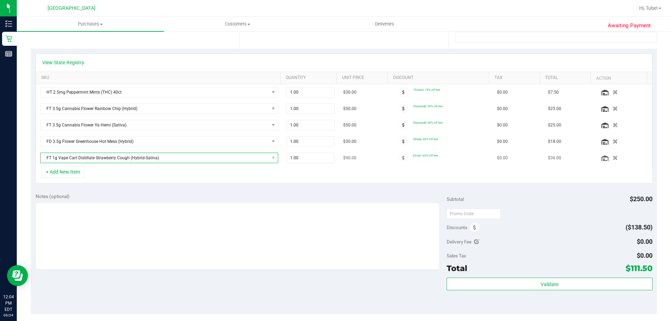
click at [204, 159] on span "FT 1g Vape Cart Distillate Strawberry Cough (Hybrid-Sativa)" at bounding box center [155, 158] width 229 height 10
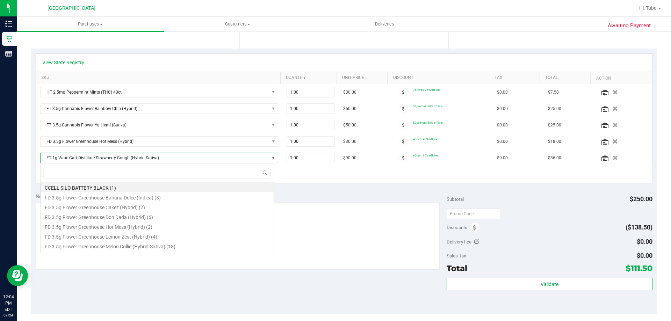
scroll to position [10, 234]
type input "stra"
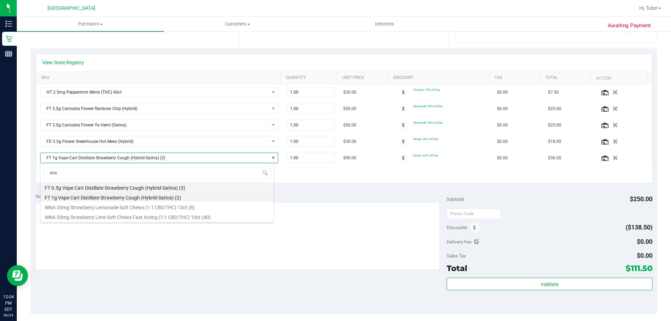
click at [154, 188] on li "FT 0.5g Vape Cart Distillate Strawberry Cough (Hybrid-Sativa) (3)" at bounding box center [157, 187] width 233 height 10
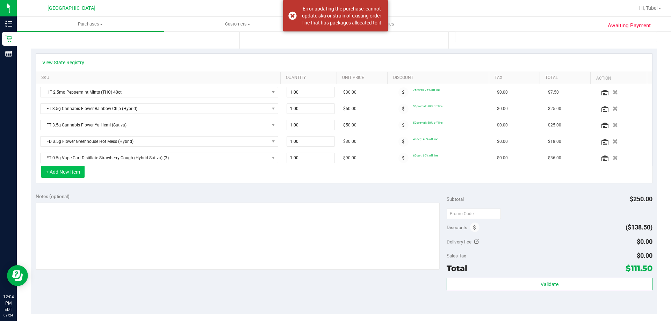
click at [79, 170] on button "+ Add New Item" at bounding box center [62, 172] width 43 height 12
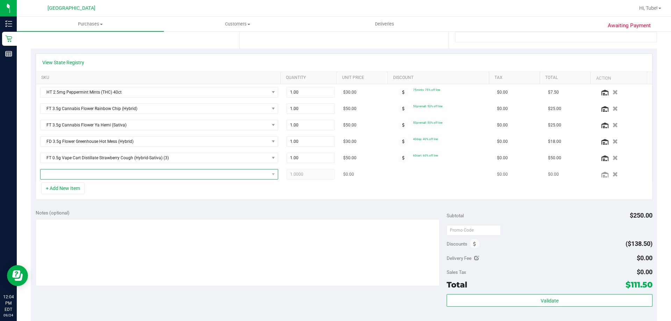
click at [203, 176] on span "NO DATA FOUND" at bounding box center [155, 174] width 229 height 10
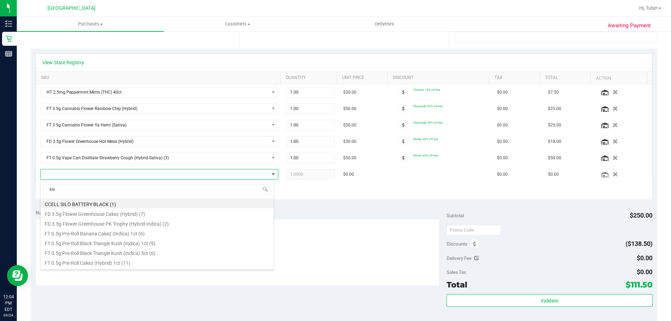
type input "kief"
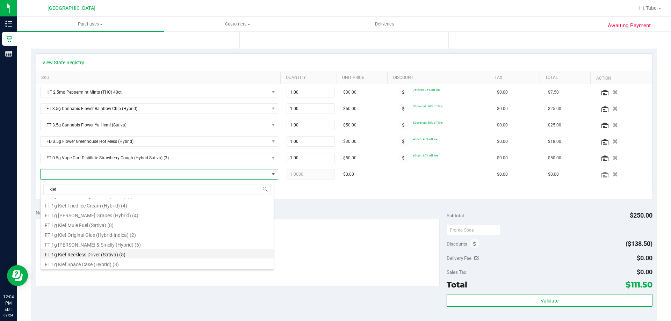
scroll to position [0, 0]
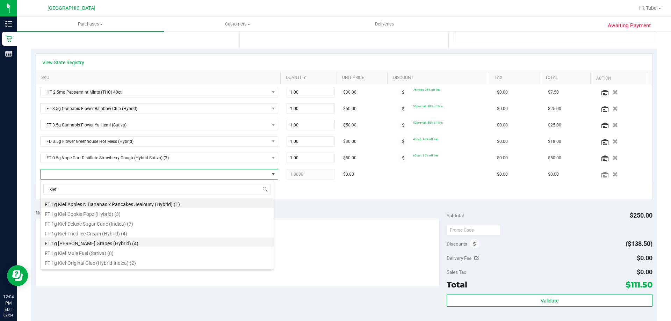
click at [124, 240] on li "FT 1g [PERSON_NAME] Grapes (Hybrid) (4)" at bounding box center [157, 243] width 233 height 10
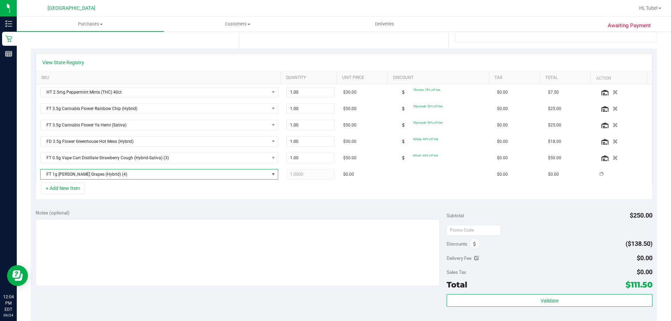
click at [367, 214] on div "Notes (optional)" at bounding box center [241, 212] width 411 height 7
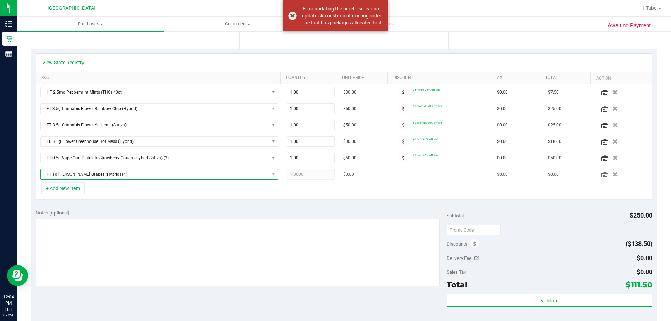
click at [257, 179] on span "FT 1g [PERSON_NAME] Grapes (Hybrid) (4)" at bounding box center [155, 174] width 229 height 10
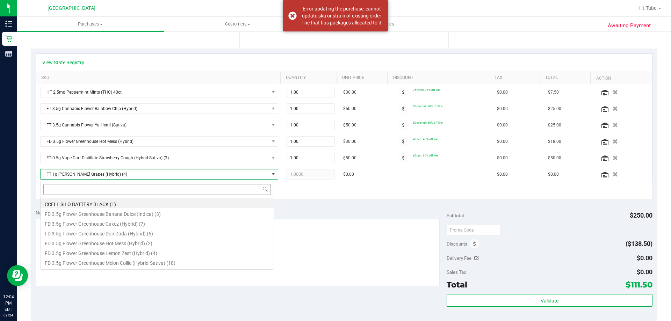
scroll to position [10, 234]
click at [371, 175] on td "$0.00" at bounding box center [364, 174] width 51 height 16
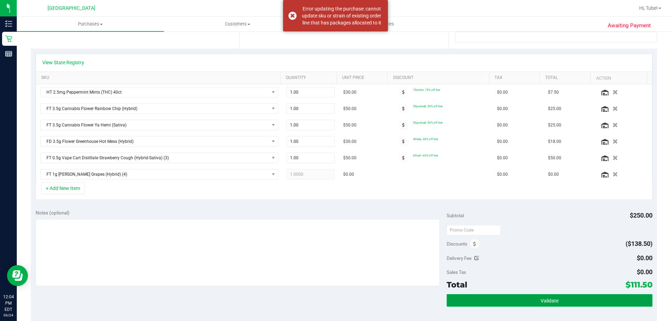
click at [544, 295] on button "Validate" at bounding box center [549, 300] width 205 height 13
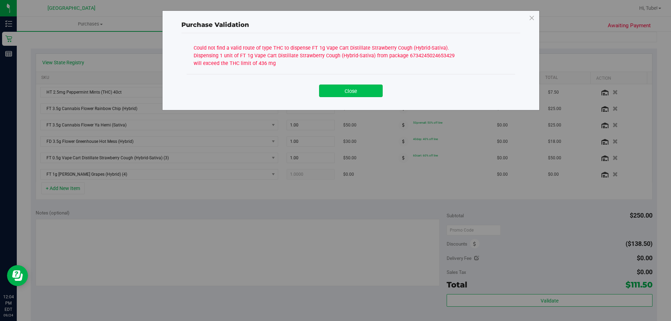
click at [352, 90] on button "Close" at bounding box center [351, 91] width 64 height 13
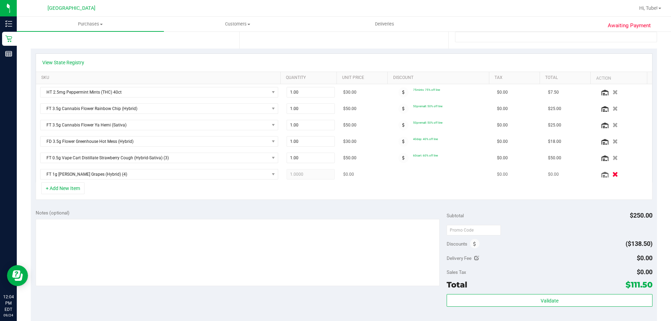
click at [612, 175] on icon "button" at bounding box center [615, 174] width 6 height 5
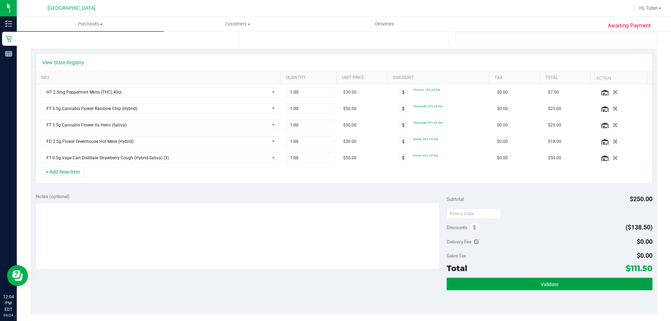
click at [500, 281] on button "Validate" at bounding box center [549, 284] width 205 height 13
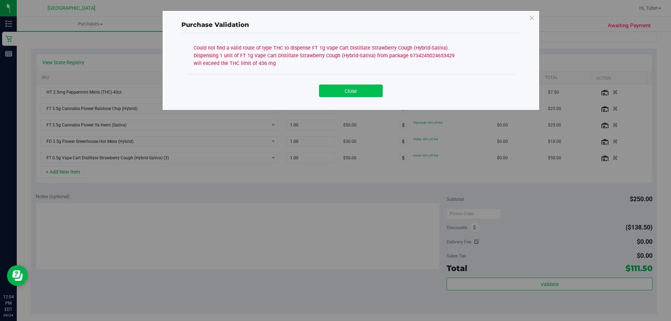
click at [361, 91] on button "Close" at bounding box center [351, 91] width 64 height 13
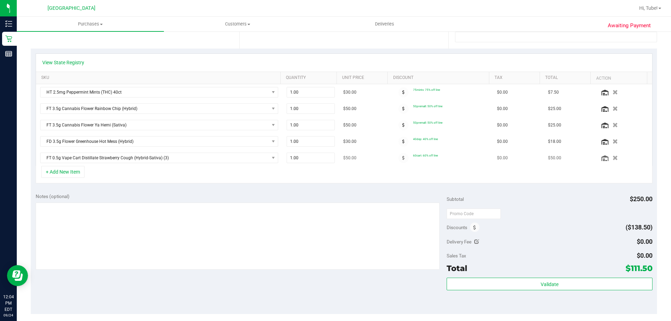
drag, startPoint x: 607, startPoint y: 159, endPoint x: 602, endPoint y: 159, distance: 5.6
click at [613, 159] on icon "button" at bounding box center [615, 158] width 5 height 5
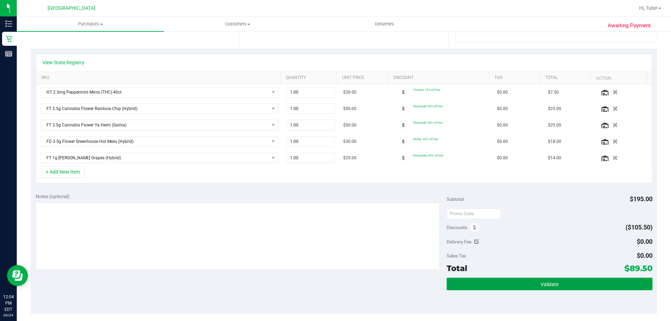
click at [501, 283] on button "Validate" at bounding box center [549, 284] width 205 height 13
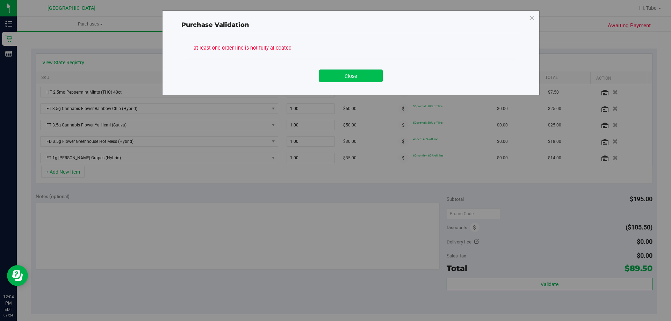
click at [357, 77] on button "Close" at bounding box center [351, 76] width 64 height 13
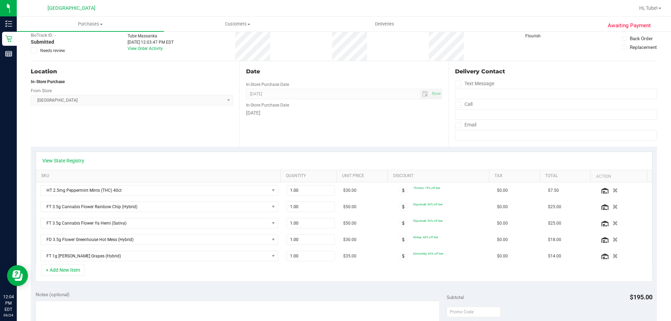
scroll to position [0, 0]
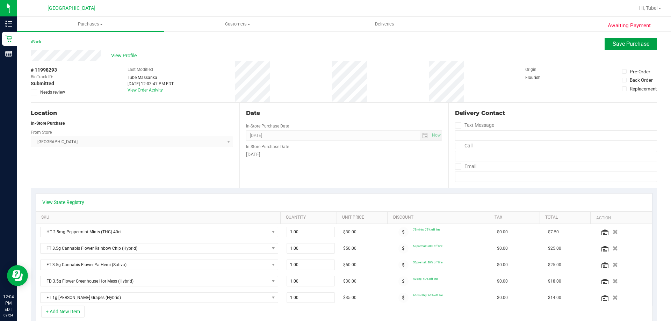
click at [620, 50] on button "Save Purchase" at bounding box center [631, 44] width 52 height 13
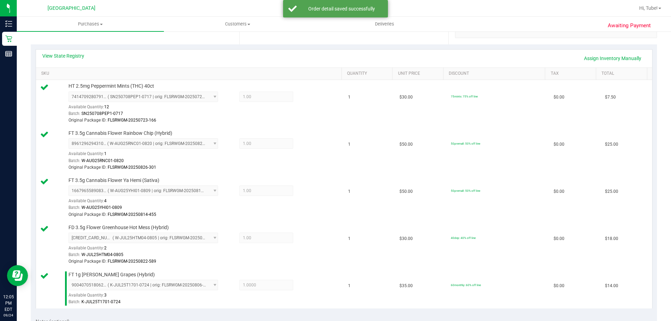
scroll to position [141, 0]
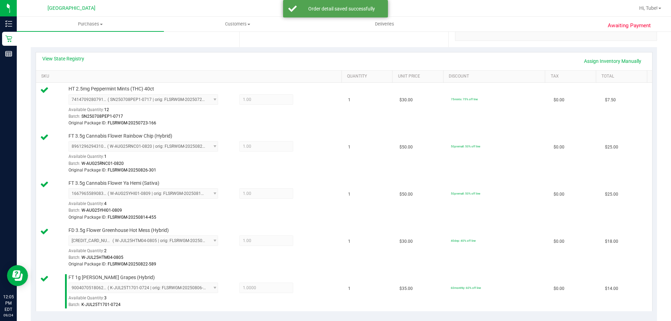
click at [64, 53] on div "View State Registry Assign Inventory Manually" at bounding box center [344, 61] width 616 height 18
click at [58, 56] on link "View State Registry" at bounding box center [63, 58] width 42 height 7
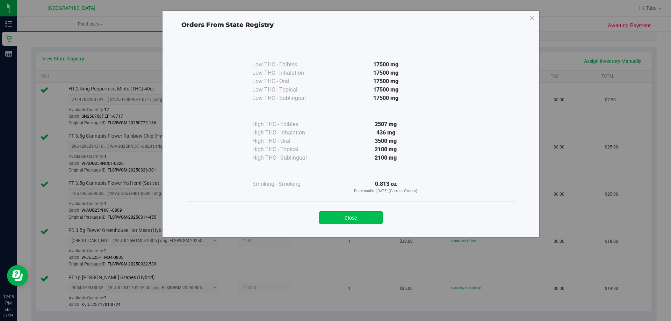
click at [342, 217] on button "Close" at bounding box center [351, 217] width 64 height 13
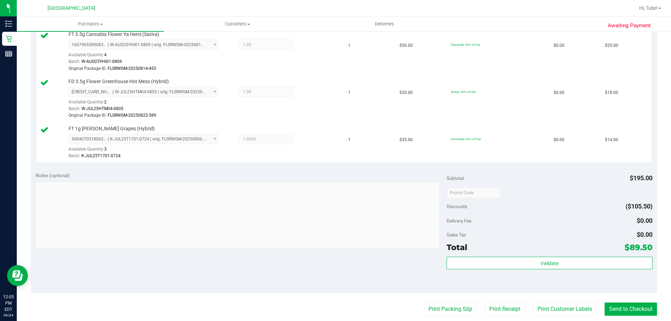
scroll to position [316, 0]
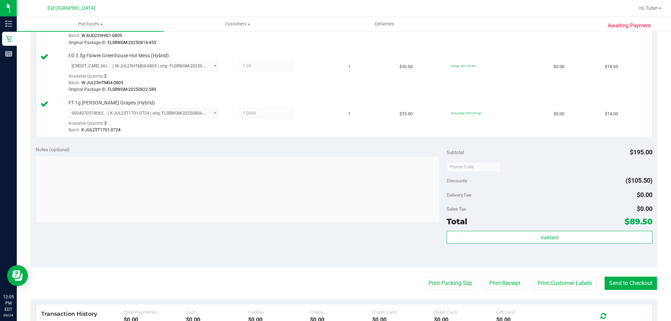
click at [632, 291] on purchase-details "Back Edit Purchase Cancel Purchase View Profile # 11998293 BioTrack ID: - Submi…" at bounding box center [344, 76] width 626 height 708
click at [629, 276] on purchase-details "Back Edit Purchase Cancel Purchase View Profile # 11998293 BioTrack ID: - Submi…" at bounding box center [344, 76] width 626 height 708
click at [629, 281] on button "Send to Checkout" at bounding box center [631, 283] width 52 height 13
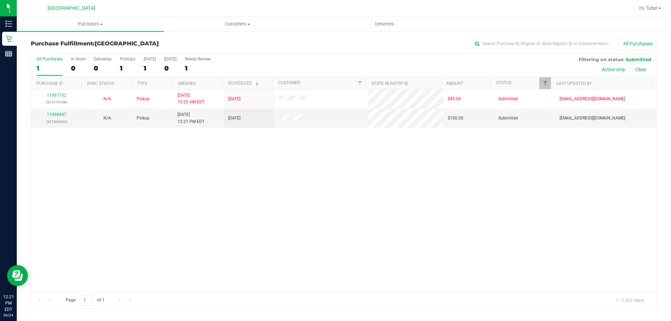
drag, startPoint x: 60, startPoint y: 112, endPoint x: 373, endPoint y: 290, distance: 359.7
click at [373, 290] on div "11997732 (327273108) N/A Pickup [DATE] 10:25 AM EDT 9/24/2025 $45.00 Submitted …" at bounding box center [344, 190] width 626 height 202
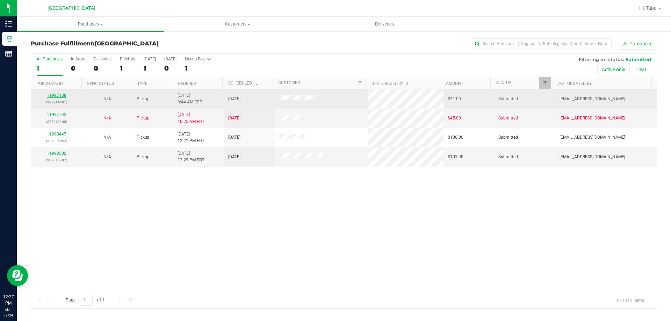
click at [57, 95] on link "11997188" at bounding box center [57, 95] width 20 height 5
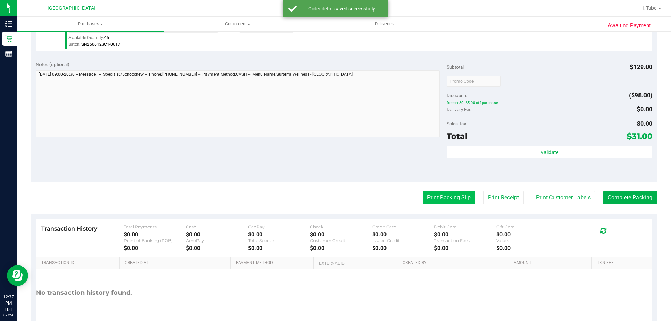
scroll to position [345, 0]
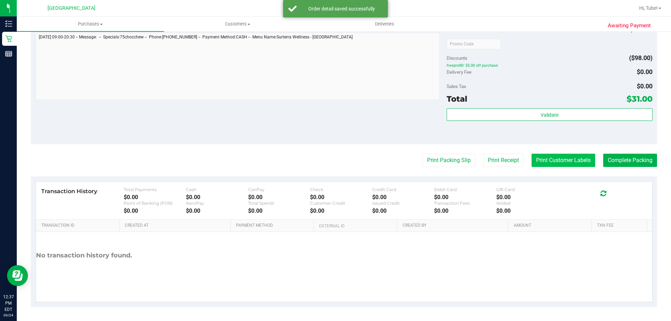
click at [541, 154] on purchase-details "Back Edit Purchase Cancel Purchase View Profile # 11997188 BioTrack ID: - Submi…" at bounding box center [344, 0] width 626 height 614
click at [543, 158] on button "Print Customer Labels" at bounding box center [564, 160] width 64 height 13
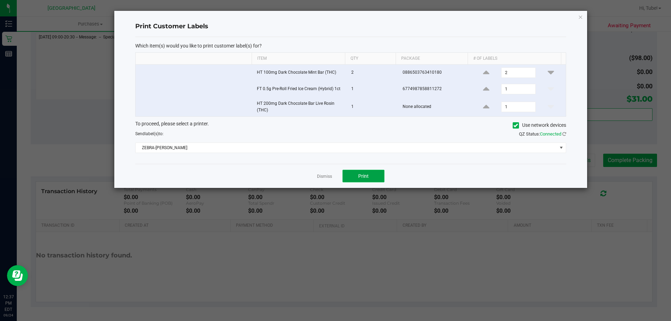
click at [360, 173] on span "Print" at bounding box center [363, 176] width 10 height 6
click at [580, 17] on icon "button" at bounding box center [580, 17] width 5 height 8
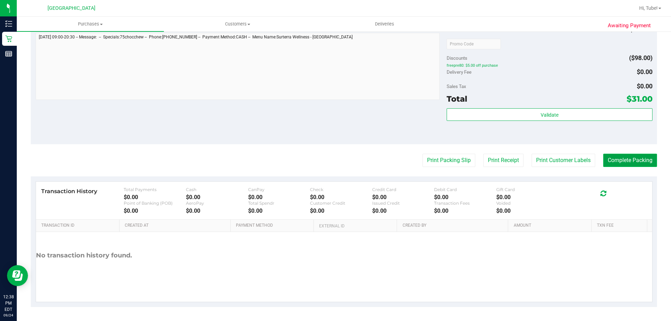
click at [633, 160] on button "Complete Packing" at bounding box center [630, 160] width 54 height 13
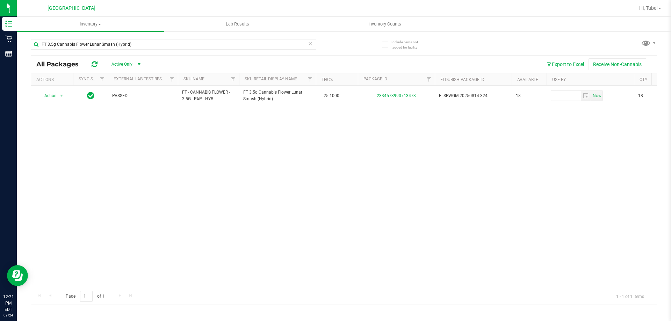
drag, startPoint x: 131, startPoint y: 45, endPoint x: 120, endPoint y: 57, distance: 16.3
click at [77, 52] on div "FT 3.5g Cannabis Flower Lunar Smash (Hybrid)" at bounding box center [174, 47] width 286 height 16
drag, startPoint x: 134, startPoint y: 47, endPoint x: 32, endPoint y: 43, distance: 101.8
click at [32, 43] on input "FT 3.5g Cannabis Flower Lunar Smash (Hybrid)" at bounding box center [174, 44] width 286 height 10
type input "m"
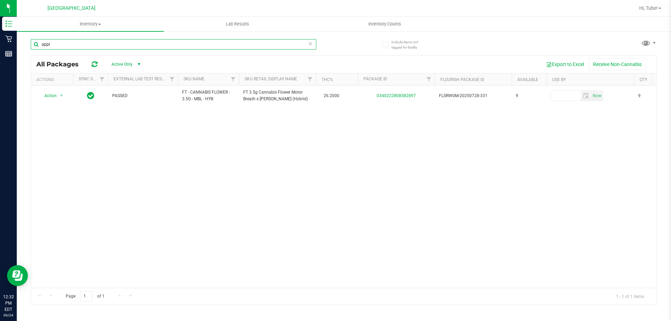
type input "apple"
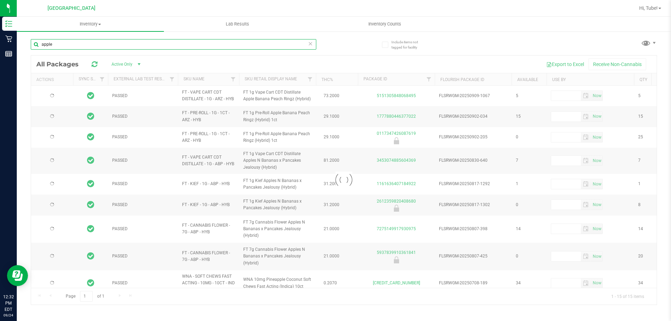
type input "[DATE]"
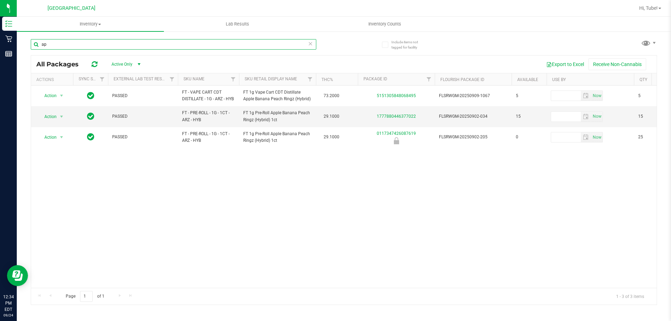
type input "a"
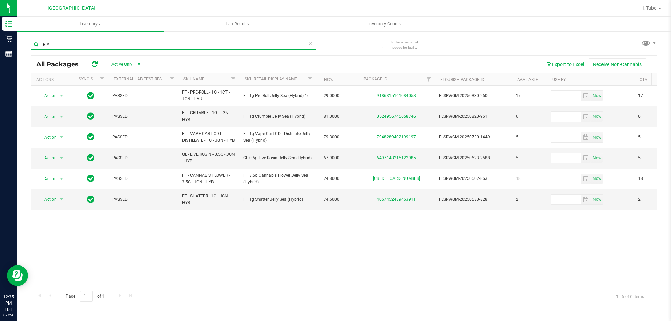
click at [138, 41] on input "jelly" at bounding box center [174, 44] width 286 height 10
type input "j"
